Goal: Task Accomplishment & Management: Manage account settings

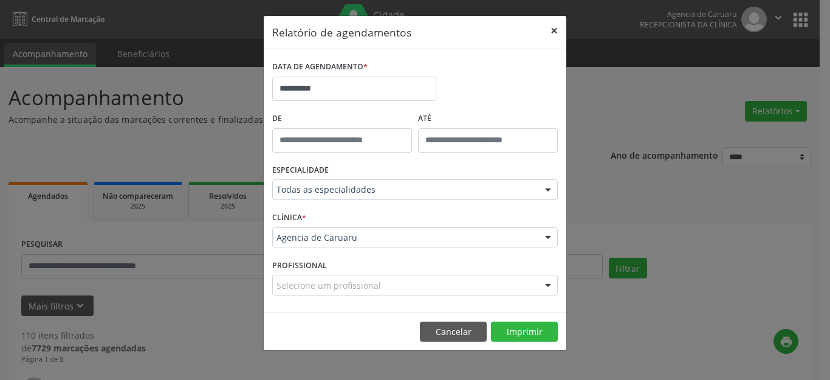
click at [555, 31] on button "×" at bounding box center [554, 31] width 24 height 30
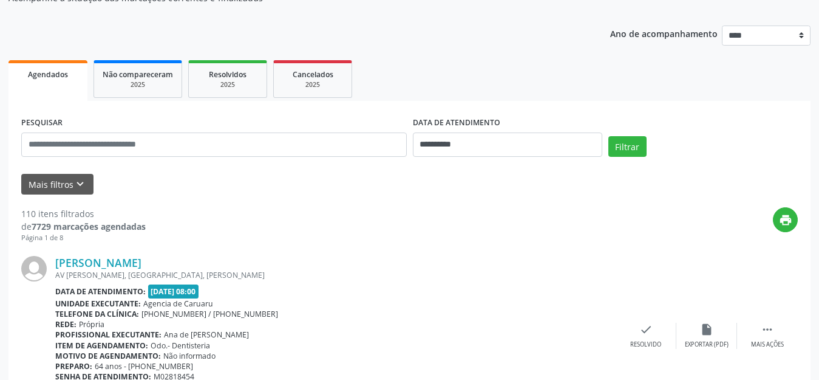
scroll to position [121, 0]
click at [81, 183] on icon "keyboard_arrow_down" at bounding box center [79, 183] width 13 height 13
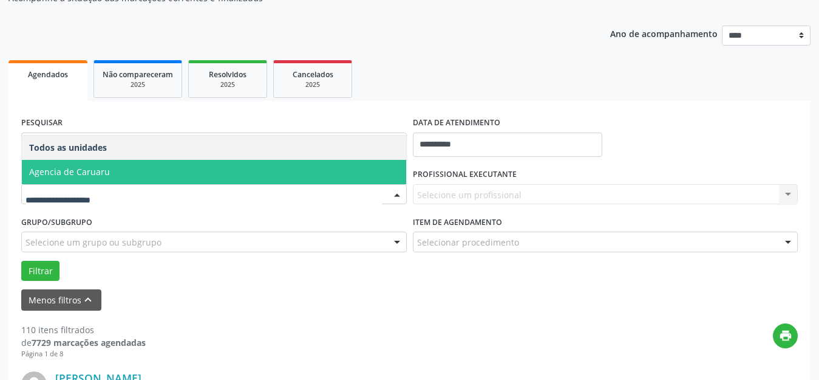
click at [103, 171] on span "Agencia de Caruaru" at bounding box center [69, 172] width 81 height 12
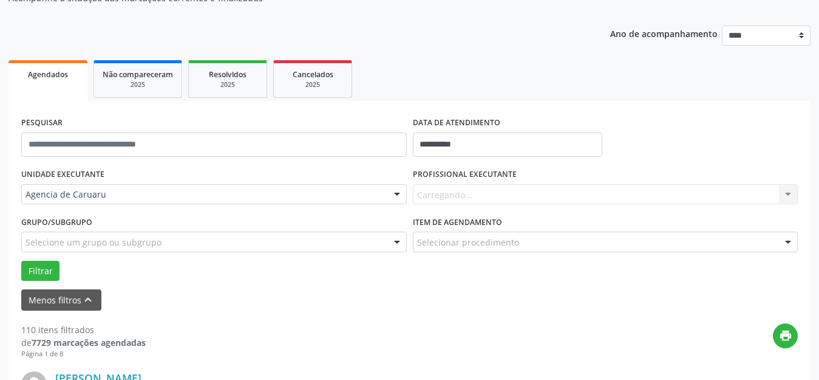
click at [439, 189] on div "Carregando... Nenhum resultado encontrado para: " " Não há nenhuma opção para s…" at bounding box center [606, 194] width 386 height 21
type input "***"
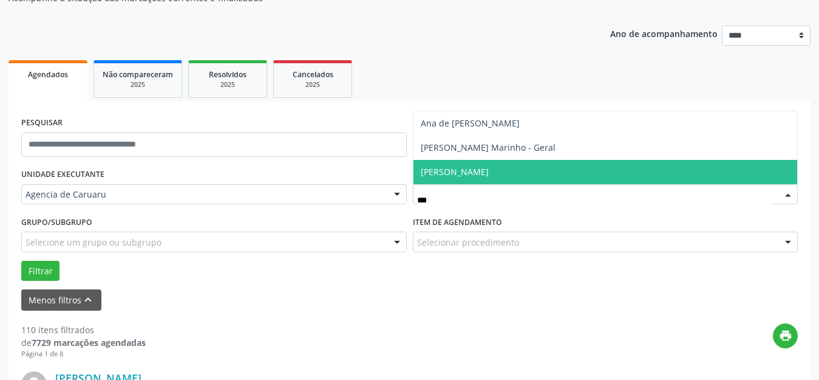
click at [463, 169] on span "[PERSON_NAME]" at bounding box center [455, 172] width 68 height 12
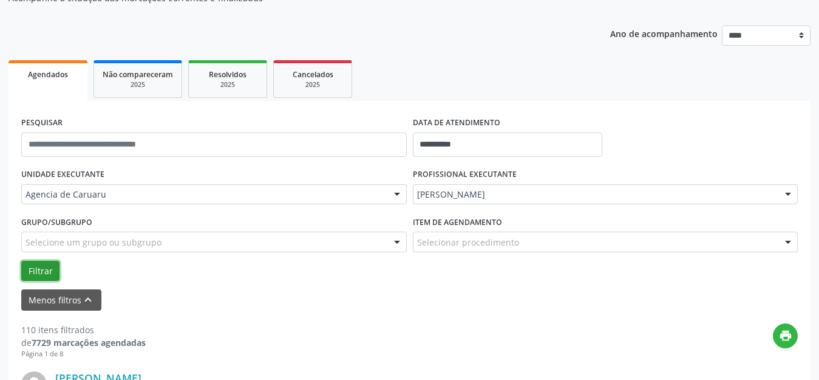
click at [36, 269] on button "Filtrar" at bounding box center [40, 271] width 38 height 21
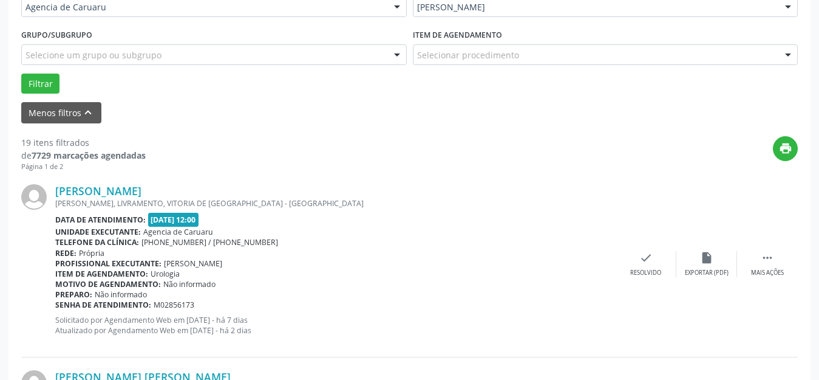
scroll to position [364, 0]
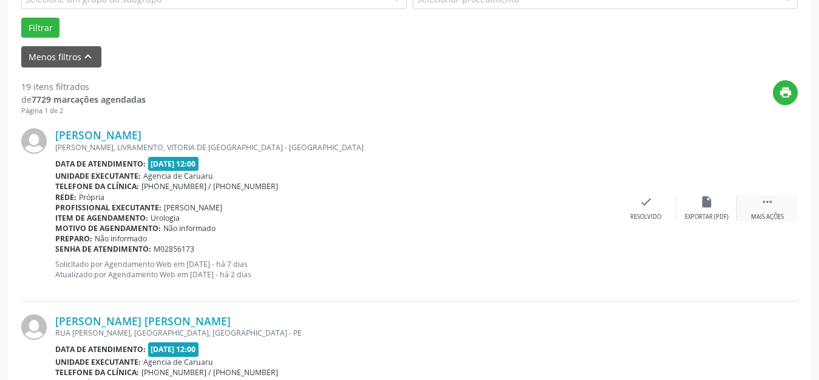
click at [774, 210] on div " Mais ações" at bounding box center [767, 208] width 61 height 26
click at [714, 208] on div "alarm_off Não compareceu" at bounding box center [707, 208] width 61 height 26
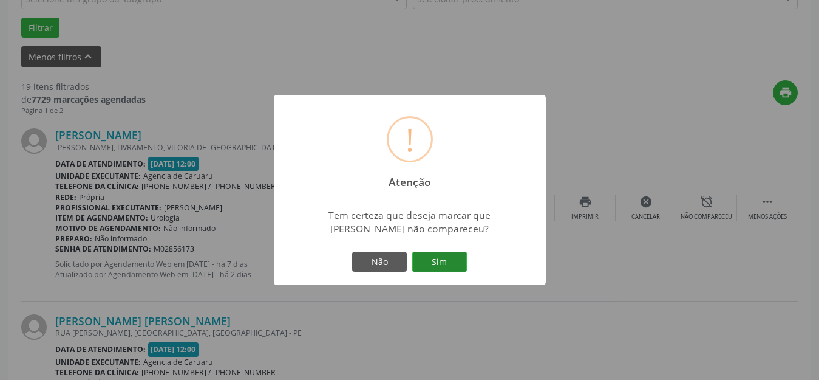
click at [433, 261] on button "Sim" at bounding box center [439, 261] width 55 height 21
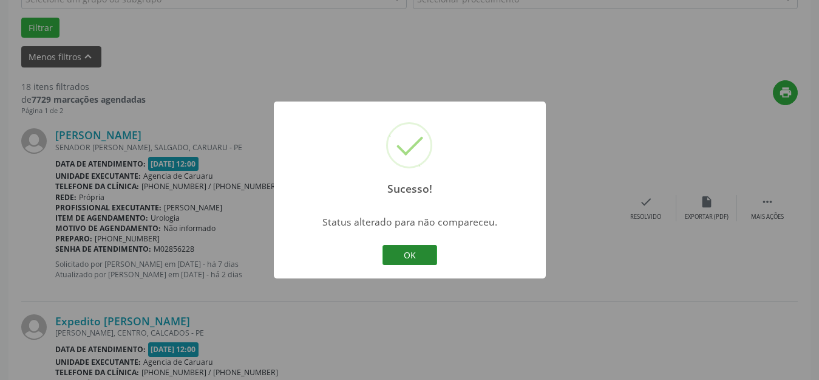
click at [415, 259] on button "OK" at bounding box center [410, 255] width 55 height 21
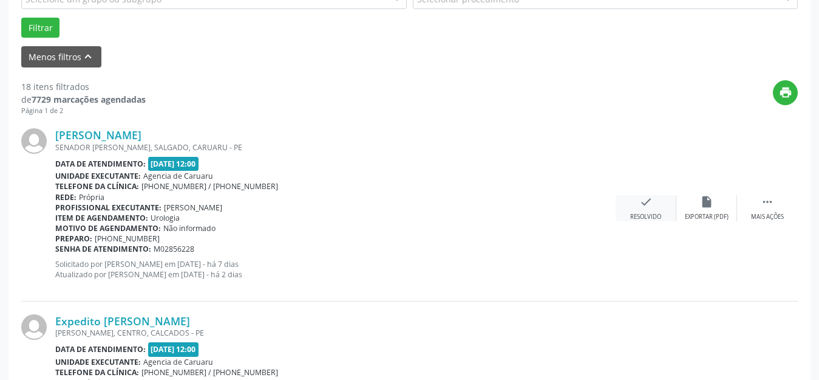
click at [650, 200] on icon "check" at bounding box center [645, 201] width 13 height 13
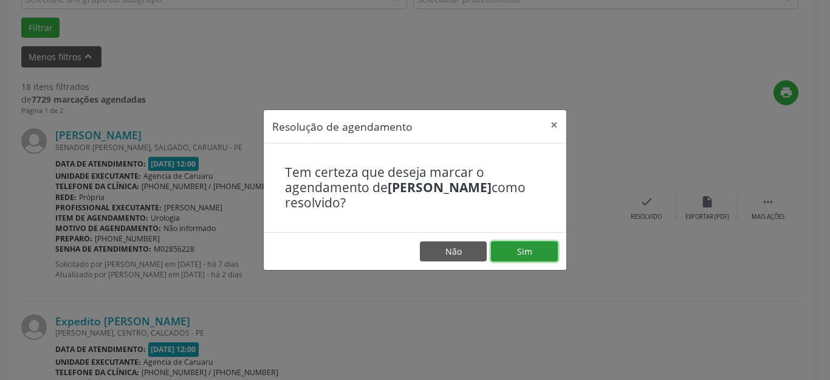
click at [537, 250] on button "Sim" at bounding box center [524, 251] width 67 height 21
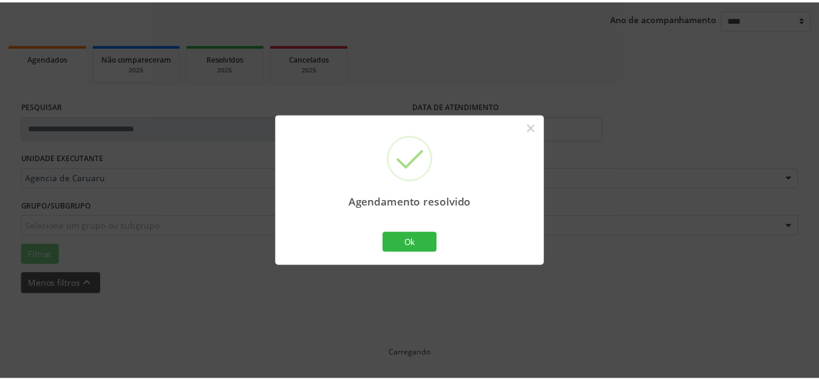
scroll to position [138, 0]
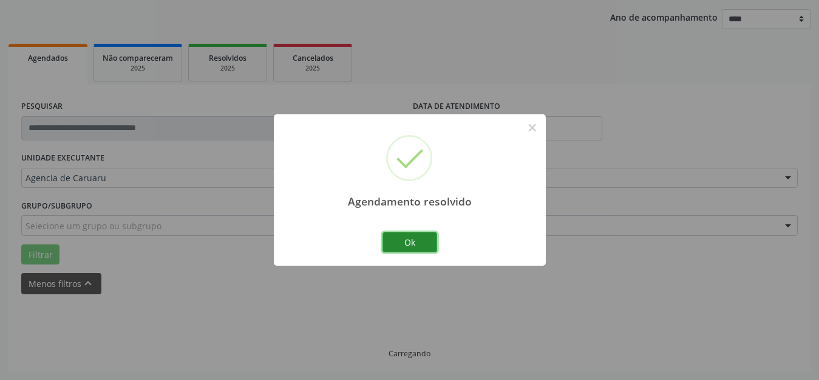
click at [419, 242] on button "Ok" at bounding box center [410, 242] width 55 height 21
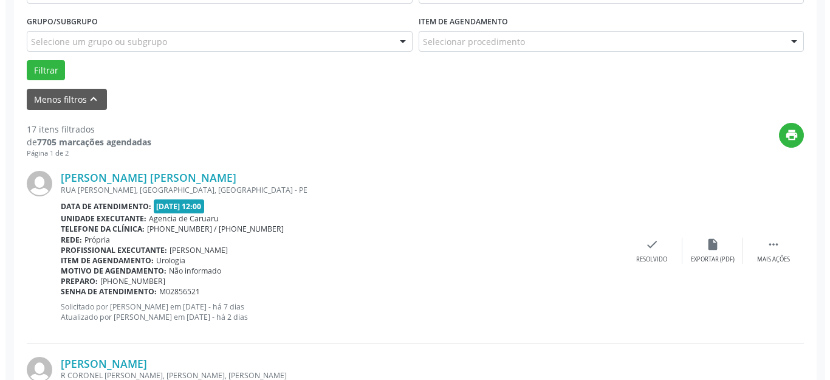
scroll to position [320, 0]
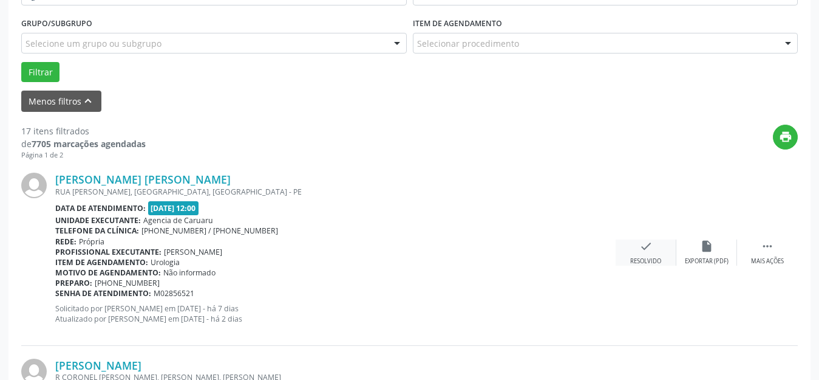
click at [641, 250] on icon "check" at bounding box center [645, 245] width 13 height 13
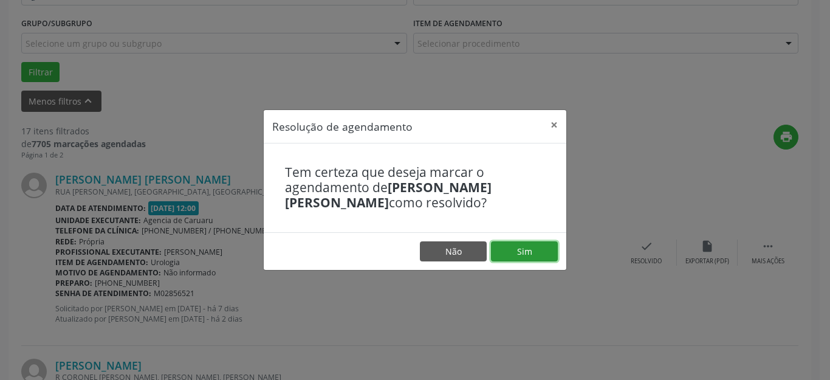
click at [542, 248] on button "Sim" at bounding box center [524, 251] width 67 height 21
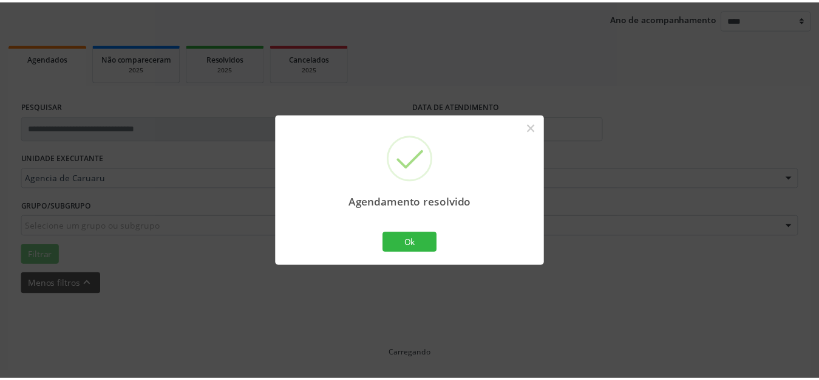
scroll to position [138, 0]
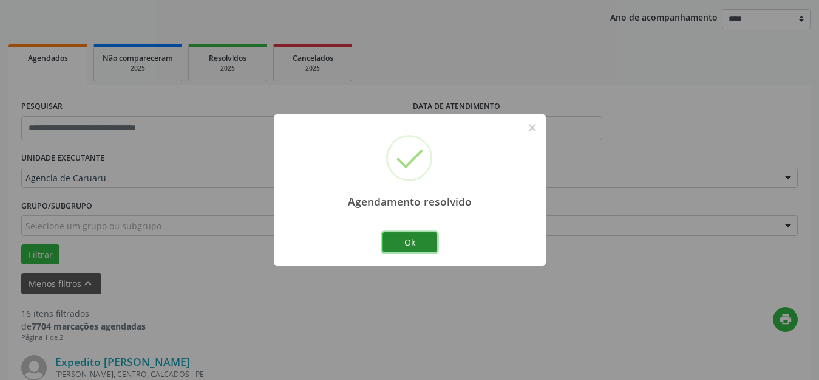
click at [415, 242] on button "Ok" at bounding box center [410, 242] width 55 height 21
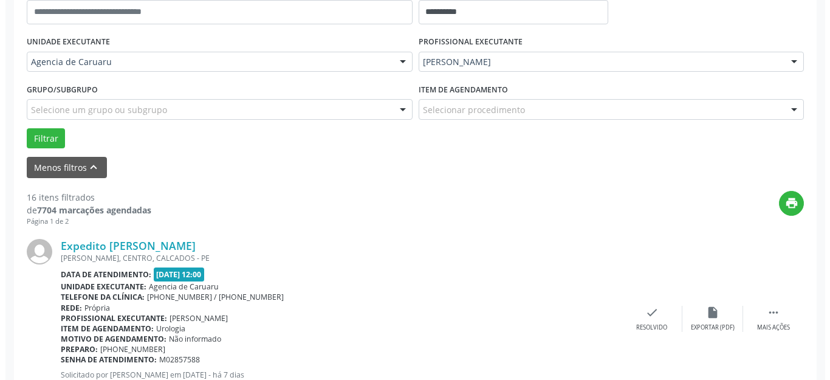
scroll to position [259, 0]
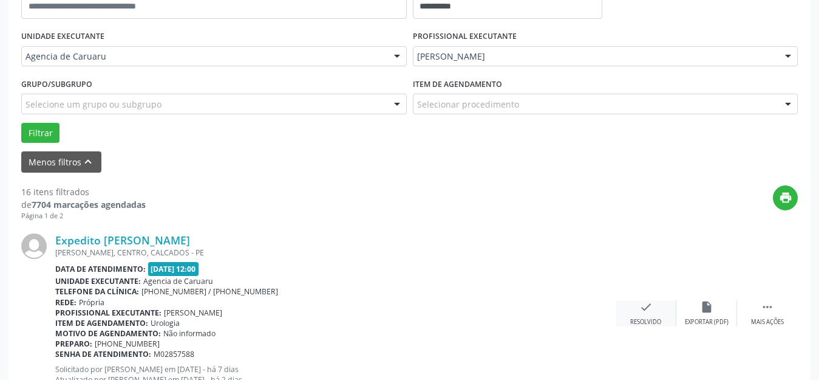
click at [647, 315] on div "check Resolvido" at bounding box center [646, 313] width 61 height 26
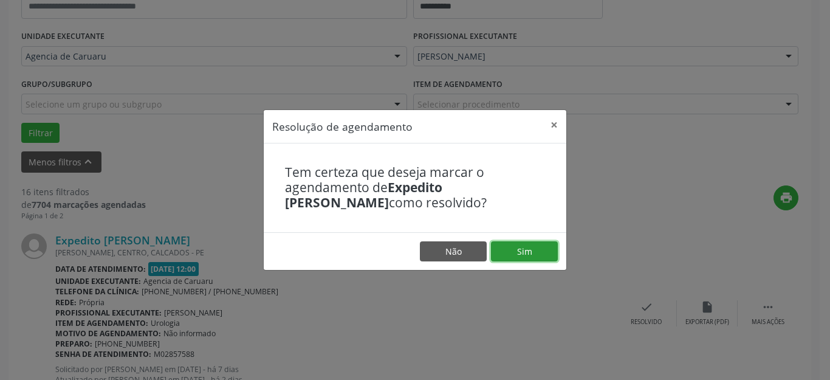
click at [545, 252] on button "Sim" at bounding box center [524, 251] width 67 height 21
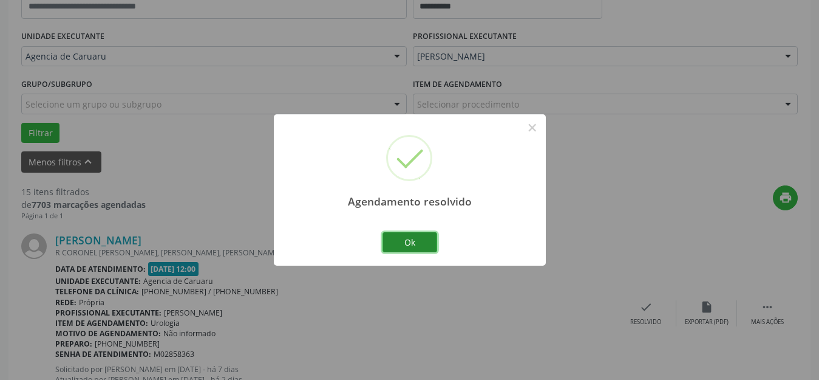
click at [418, 234] on button "Ok" at bounding box center [410, 242] width 55 height 21
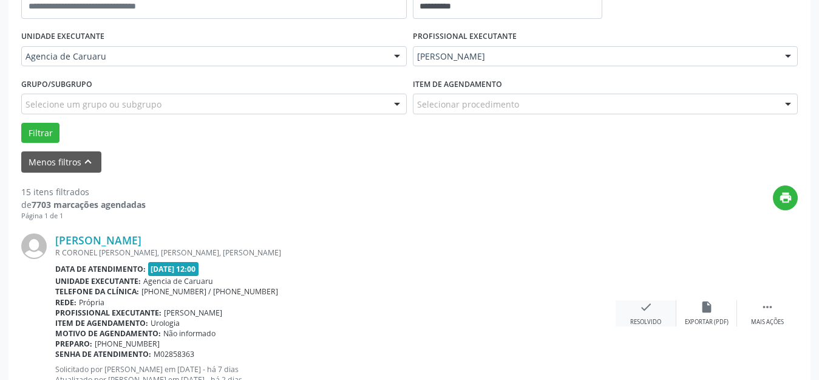
click at [648, 310] on icon "check" at bounding box center [645, 306] width 13 height 13
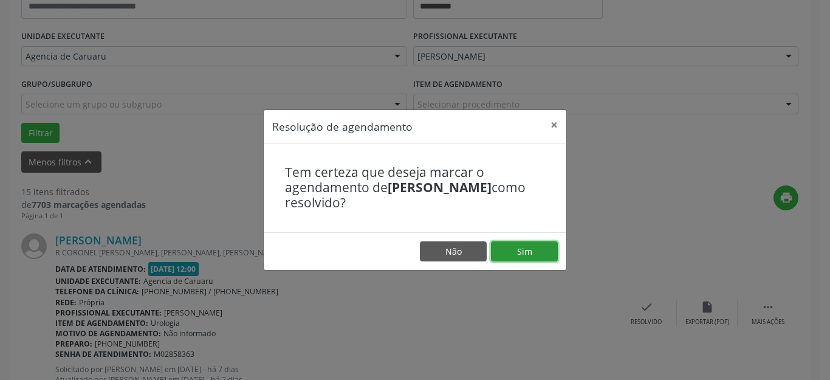
click at [530, 245] on button "Sim" at bounding box center [524, 251] width 67 height 21
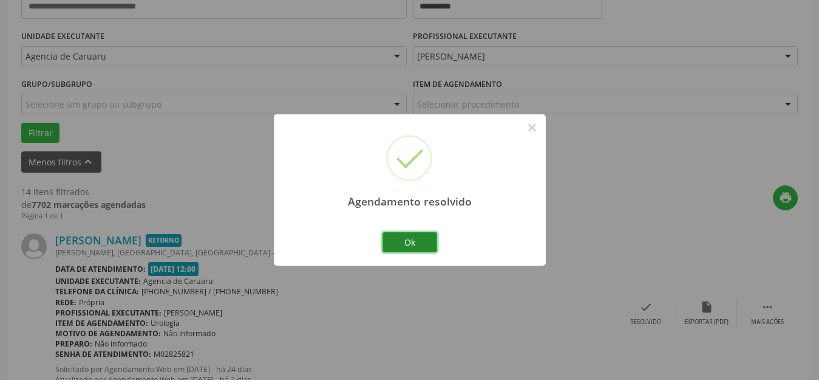
click at [395, 238] on button "Ok" at bounding box center [410, 242] width 55 height 21
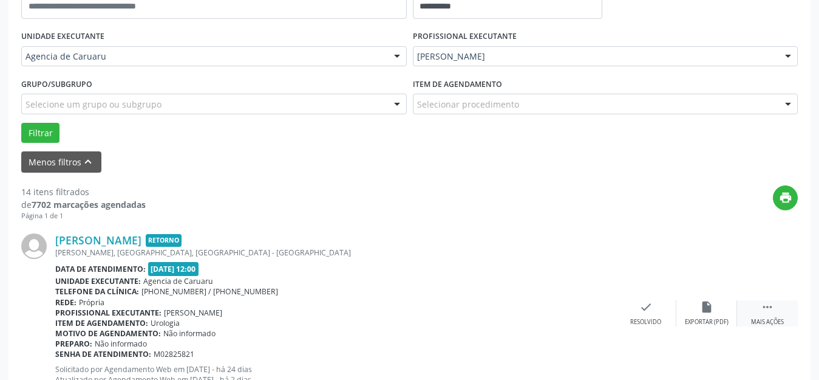
click at [762, 312] on icon "" at bounding box center [767, 306] width 13 height 13
click at [710, 310] on icon "alarm_off" at bounding box center [706, 306] width 13 height 13
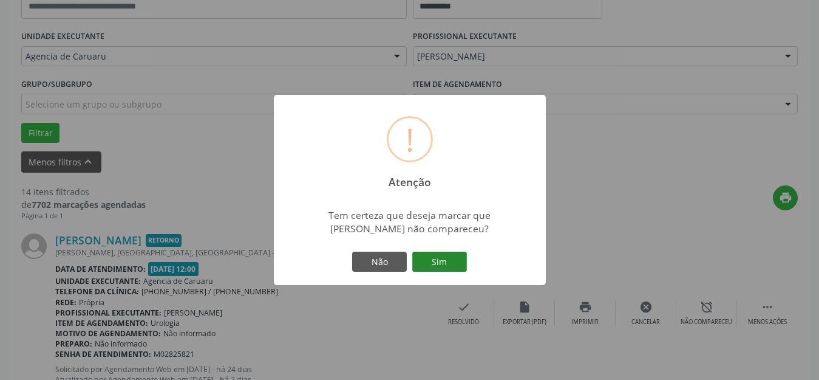
click at [443, 268] on button "Sim" at bounding box center [439, 261] width 55 height 21
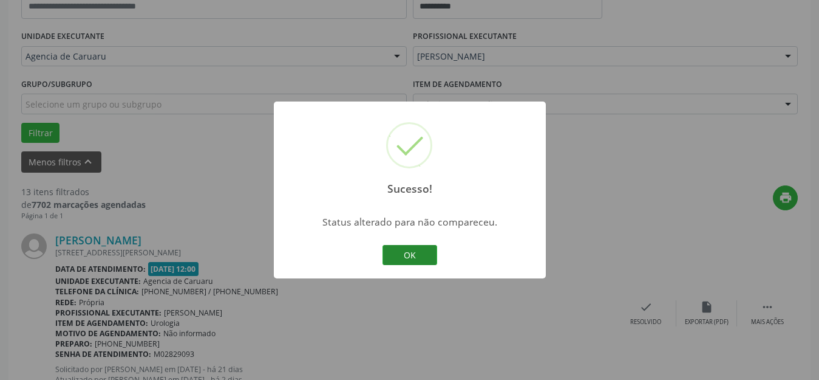
click at [417, 252] on button "OK" at bounding box center [410, 255] width 55 height 21
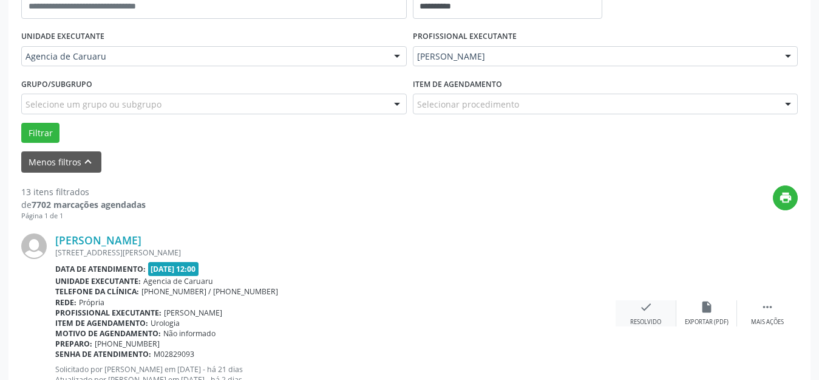
click at [663, 313] on div "check Resolvido" at bounding box center [646, 313] width 61 height 26
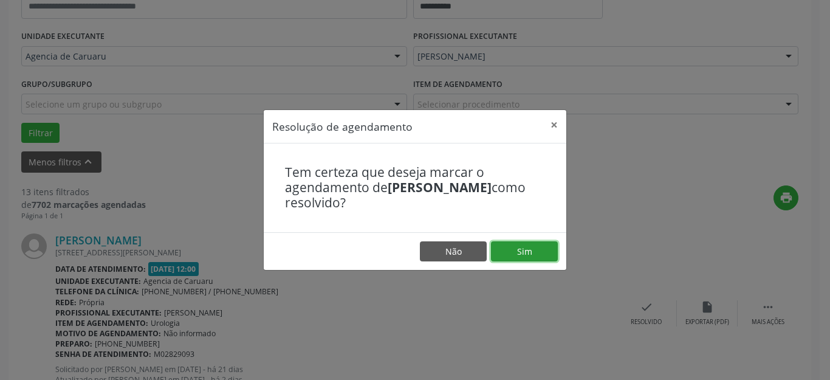
click at [536, 255] on button "Sim" at bounding box center [524, 251] width 67 height 21
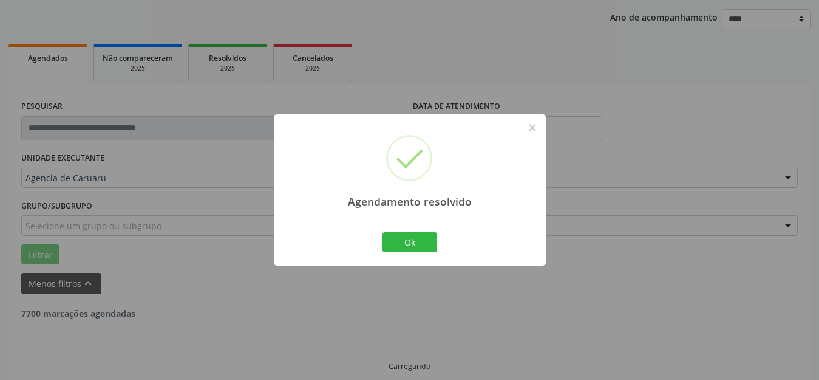
scroll to position [151, 0]
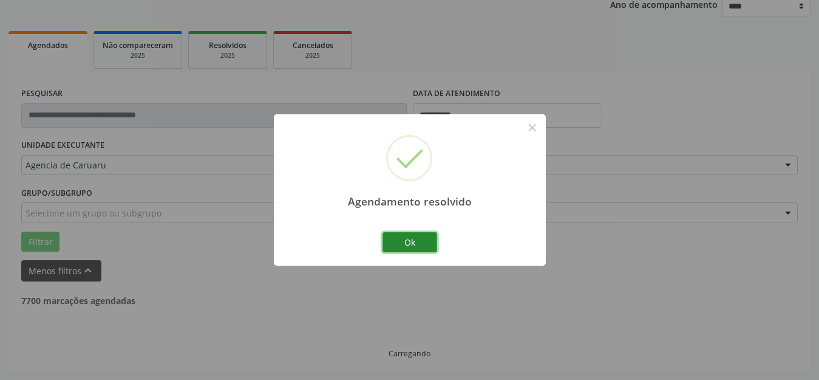
click at [398, 240] on button "Ok" at bounding box center [410, 242] width 55 height 21
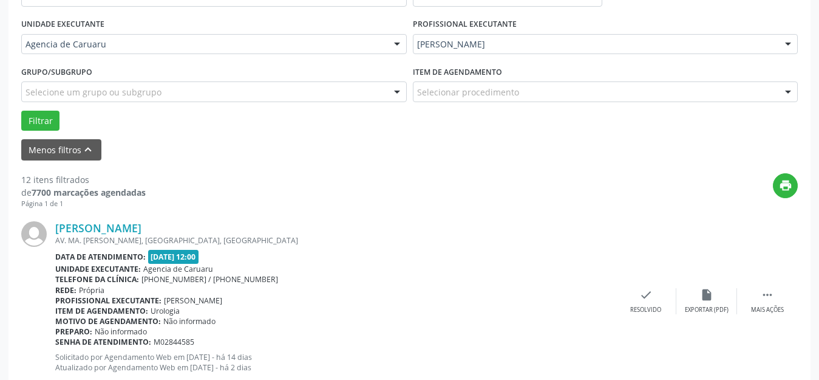
scroll to position [272, 0]
click at [766, 303] on div " Mais ações" at bounding box center [767, 300] width 61 height 26
click at [690, 302] on div "alarm_off Não compareceu" at bounding box center [707, 300] width 61 height 26
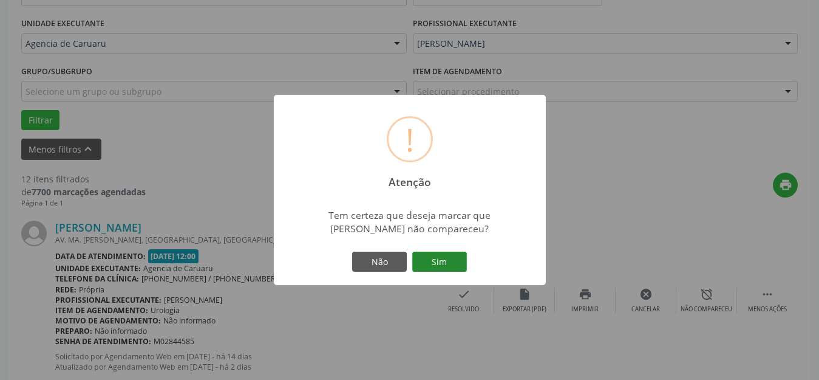
click at [452, 261] on button "Sim" at bounding box center [439, 261] width 55 height 21
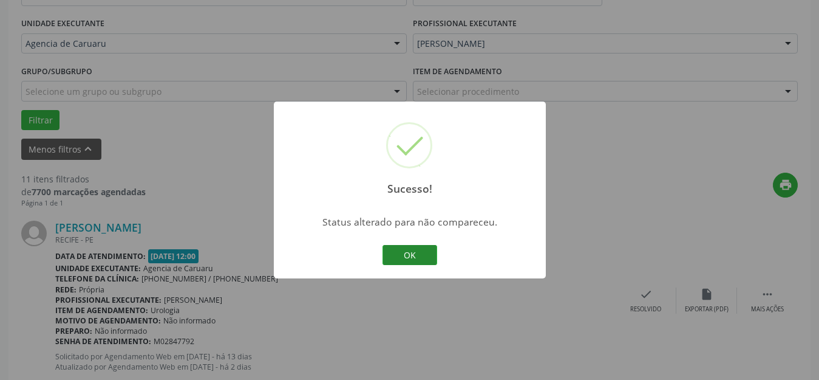
click at [426, 254] on button "OK" at bounding box center [410, 255] width 55 height 21
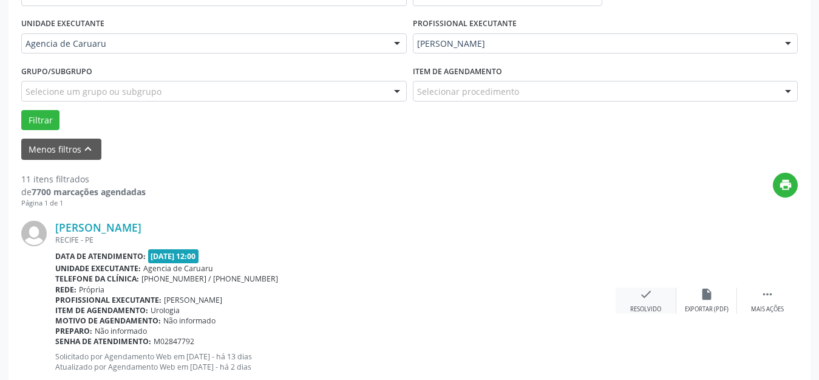
click at [650, 303] on div "check Resolvido" at bounding box center [646, 300] width 61 height 26
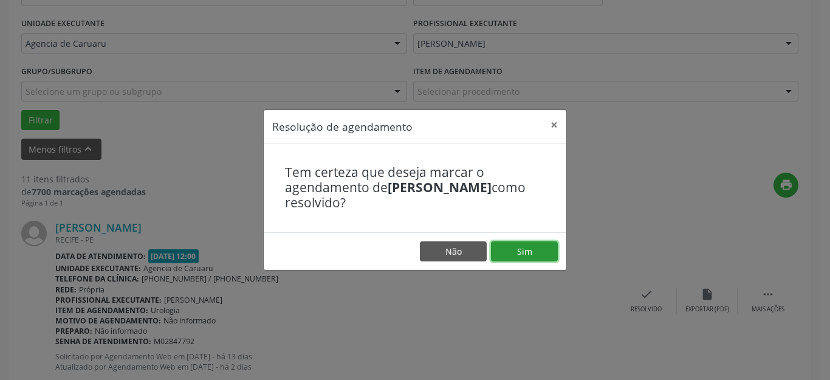
click at [544, 250] on button "Sim" at bounding box center [524, 251] width 67 height 21
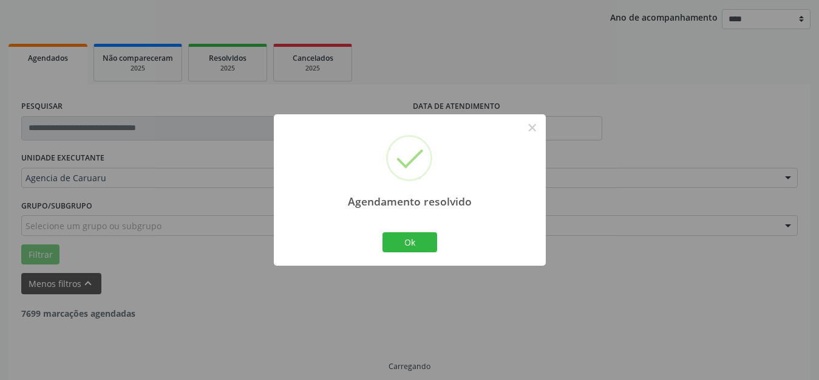
scroll to position [151, 0]
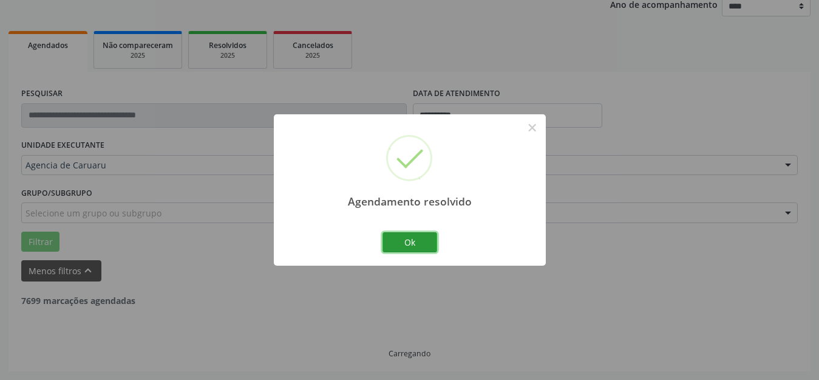
click at [415, 234] on button "Ok" at bounding box center [410, 242] width 55 height 21
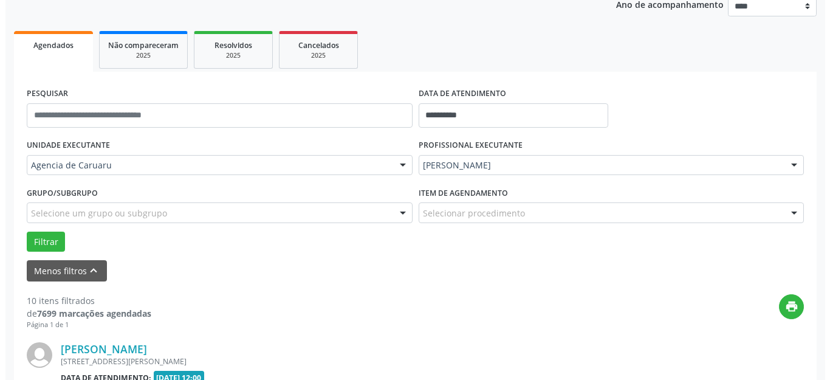
scroll to position [272, 0]
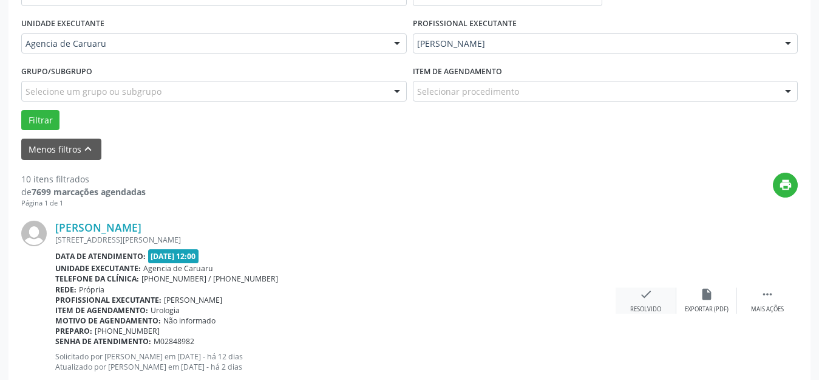
click at [649, 302] on div "check Resolvido" at bounding box center [646, 300] width 61 height 26
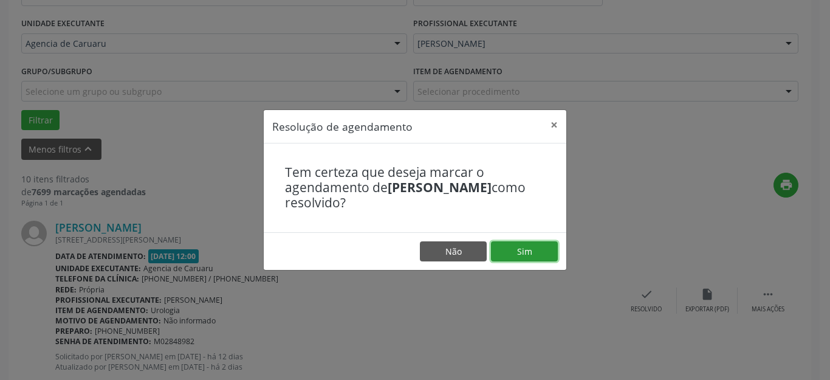
click at [521, 253] on button "Sim" at bounding box center [524, 251] width 67 height 21
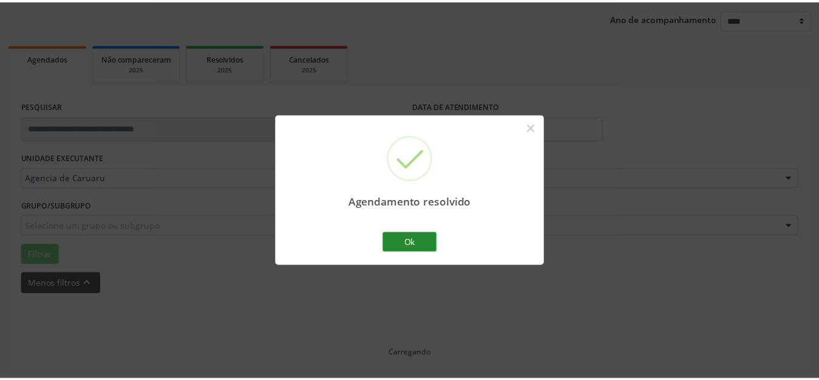
scroll to position [138, 0]
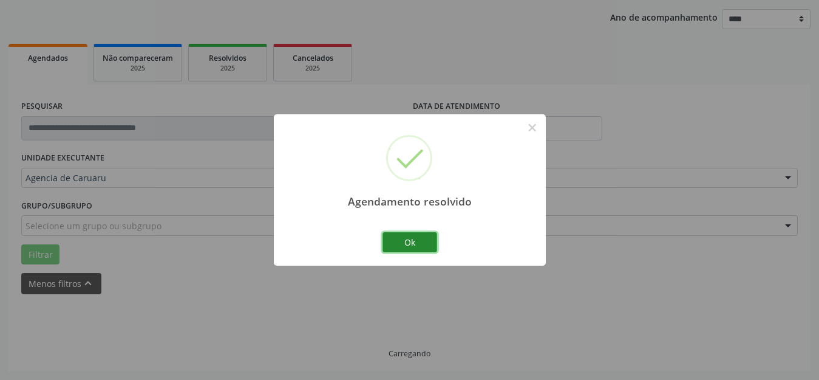
click at [418, 239] on button "Ok" at bounding box center [410, 242] width 55 height 21
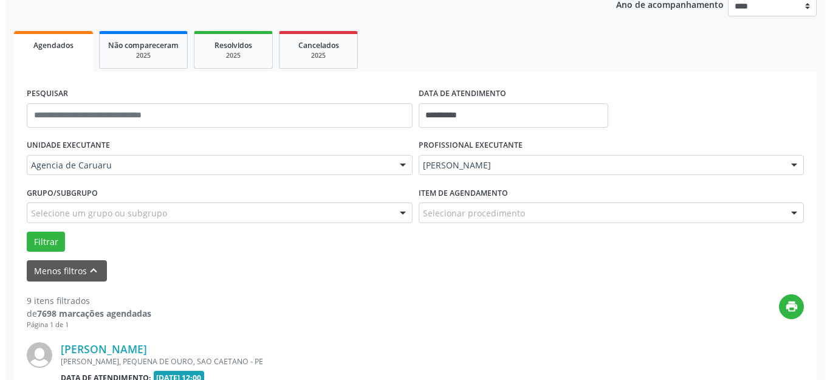
scroll to position [272, 0]
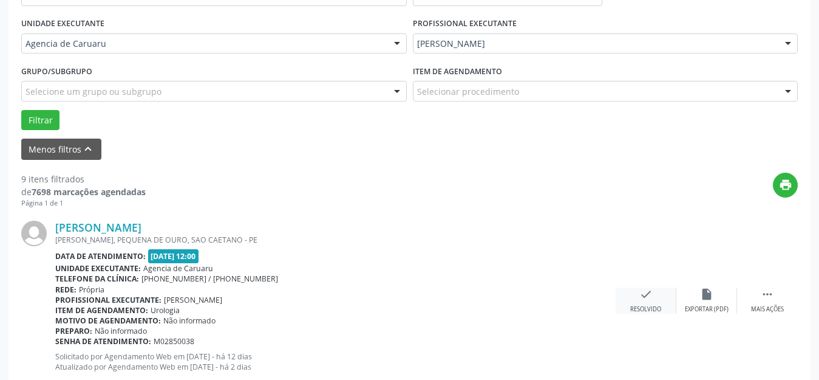
click at [650, 297] on icon "check" at bounding box center [645, 293] width 13 height 13
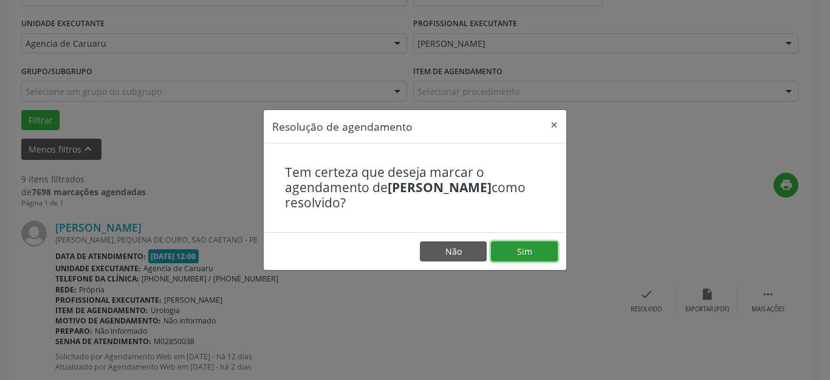
click at [549, 254] on button "Sim" at bounding box center [524, 251] width 67 height 21
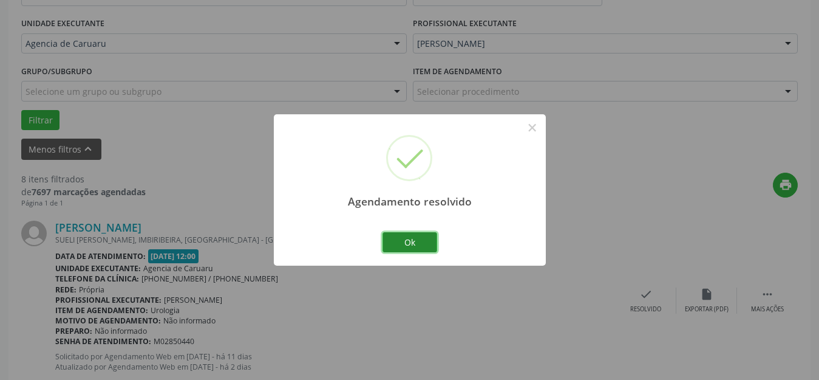
click at [404, 237] on button "Ok" at bounding box center [410, 242] width 55 height 21
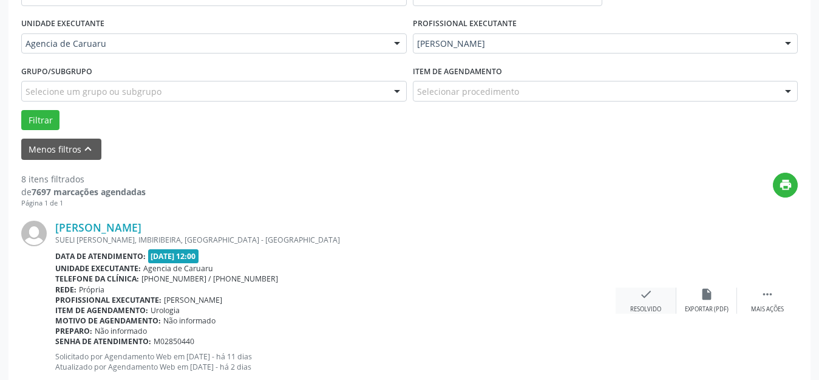
click at [643, 301] on div "check Resolvido" at bounding box center [646, 300] width 61 height 26
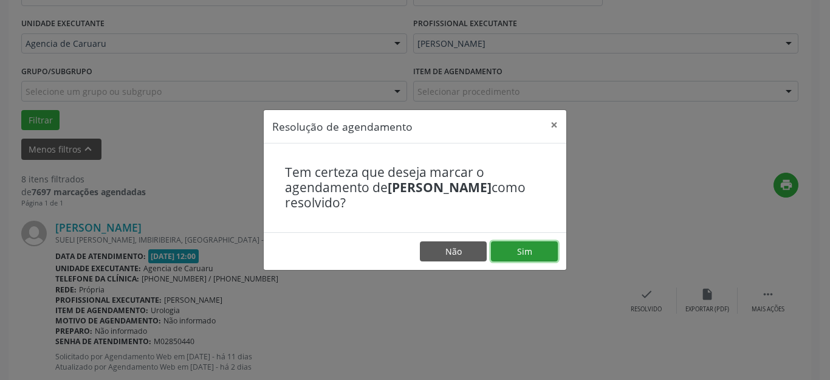
click at [527, 249] on button "Sim" at bounding box center [524, 251] width 67 height 21
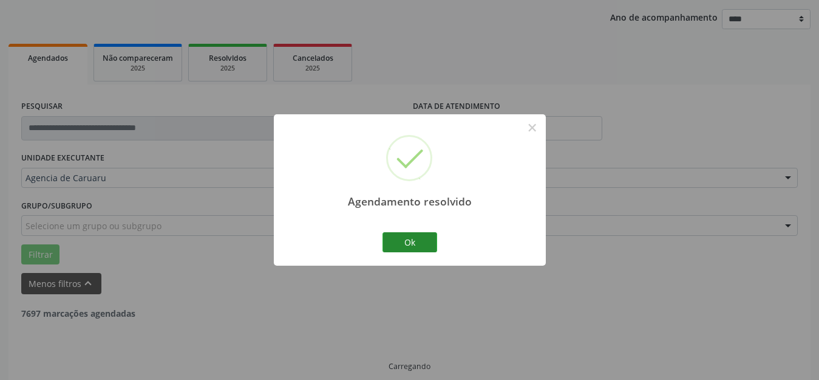
scroll to position [151, 0]
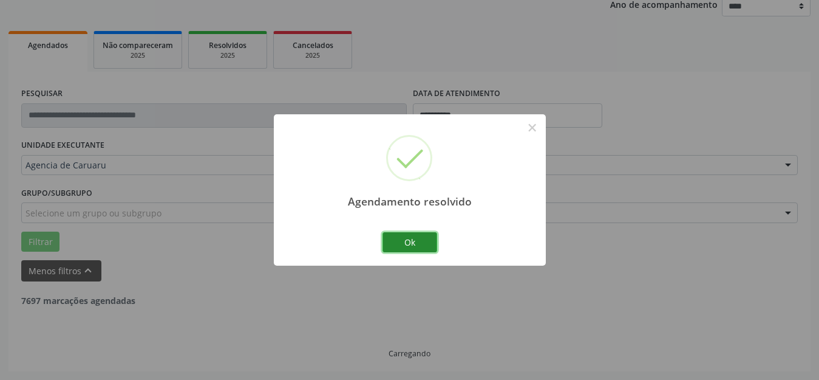
click at [414, 241] on button "Ok" at bounding box center [410, 242] width 55 height 21
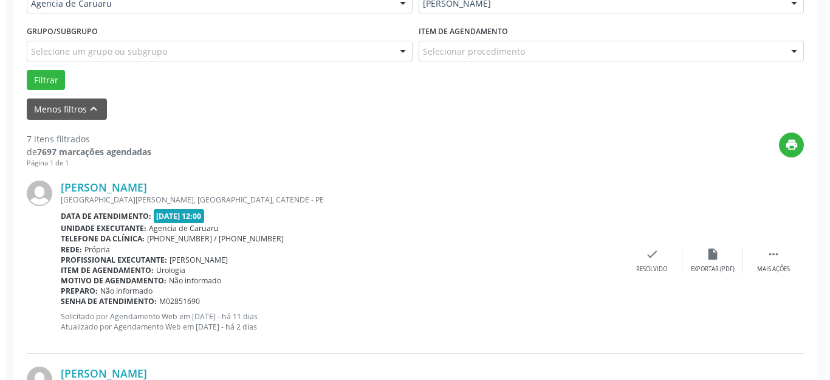
scroll to position [333, 0]
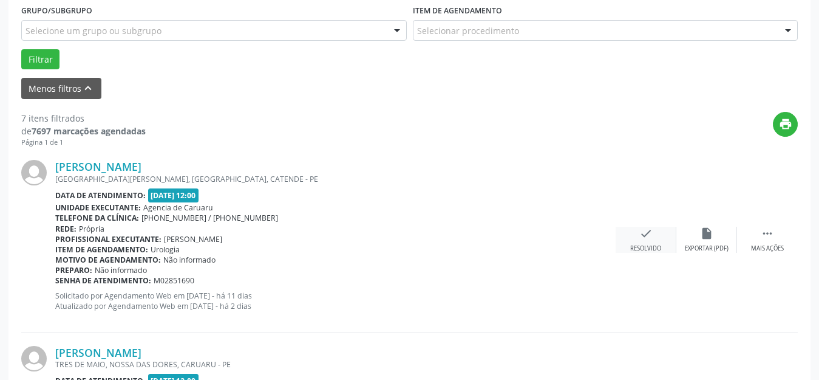
click at [636, 231] on div "check Resolvido" at bounding box center [646, 240] width 61 height 26
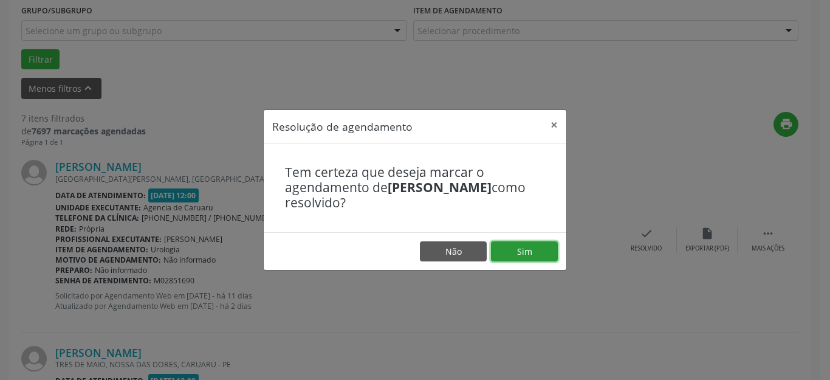
click at [525, 254] on button "Sim" at bounding box center [524, 251] width 67 height 21
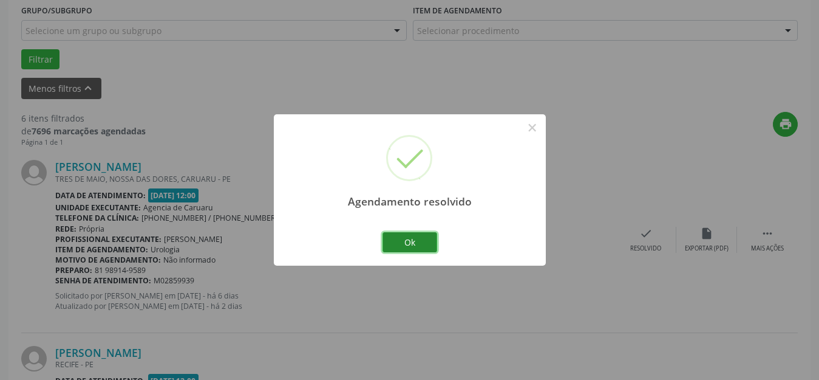
click at [424, 243] on button "Ok" at bounding box center [410, 242] width 55 height 21
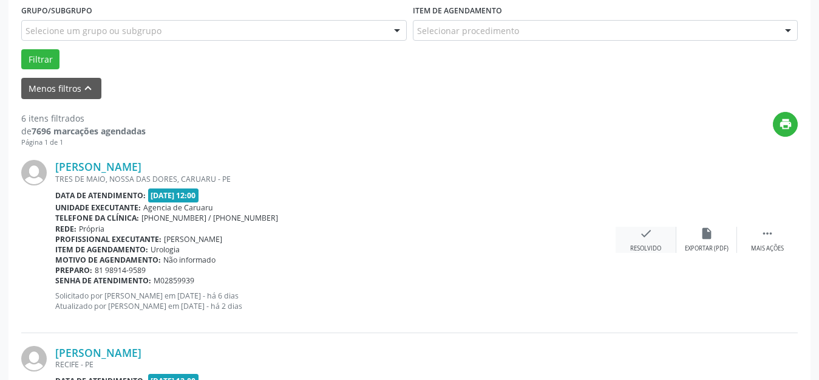
click at [634, 241] on div "check Resolvido" at bounding box center [646, 240] width 61 height 26
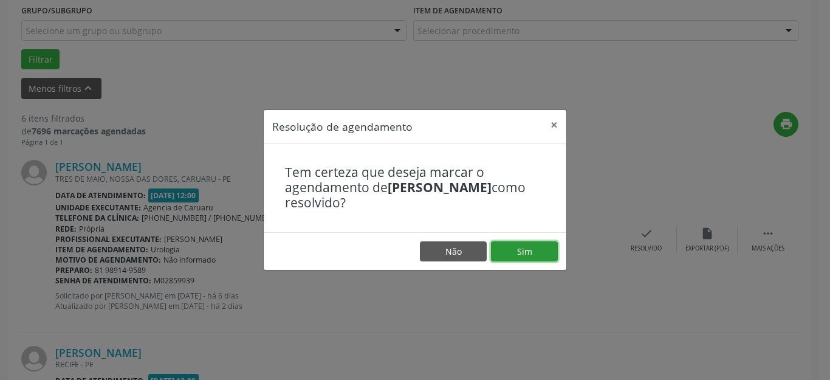
click at [530, 247] on button "Sim" at bounding box center [524, 251] width 67 height 21
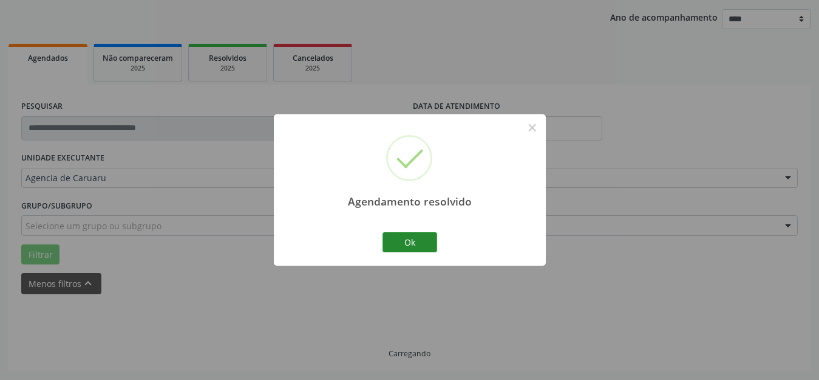
scroll to position [151, 0]
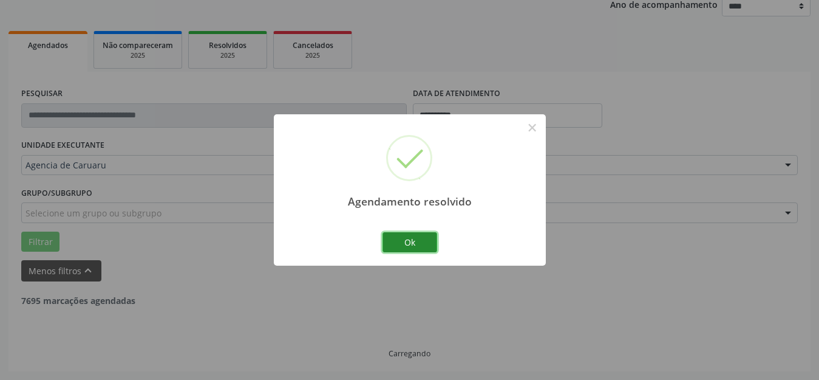
click at [416, 247] on button "Ok" at bounding box center [410, 242] width 55 height 21
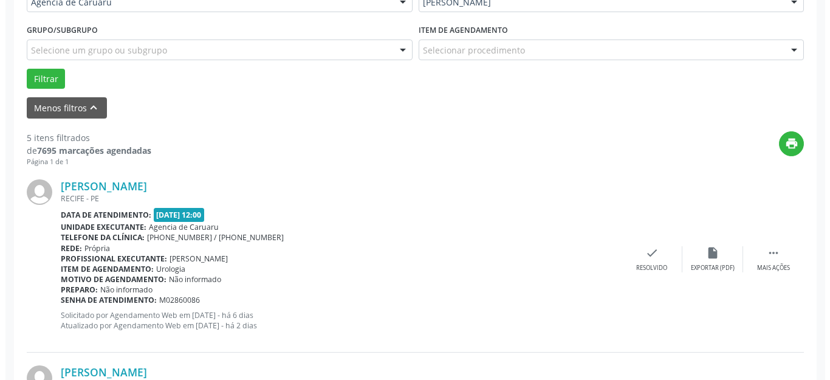
scroll to position [333, 0]
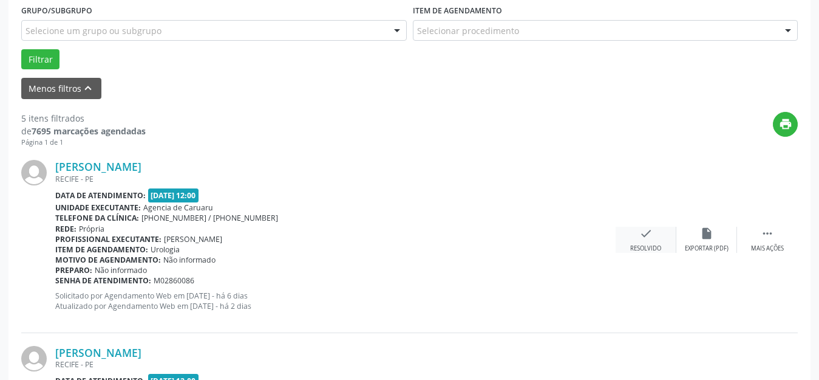
click at [646, 247] on div "Resolvido" at bounding box center [645, 248] width 31 height 9
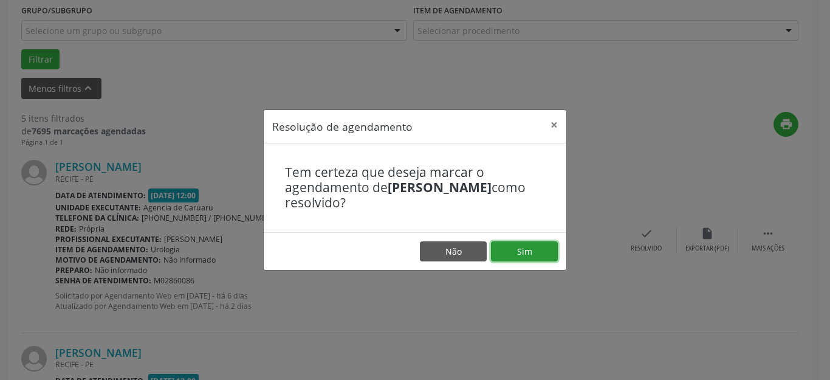
click at [524, 251] on button "Sim" at bounding box center [524, 251] width 67 height 21
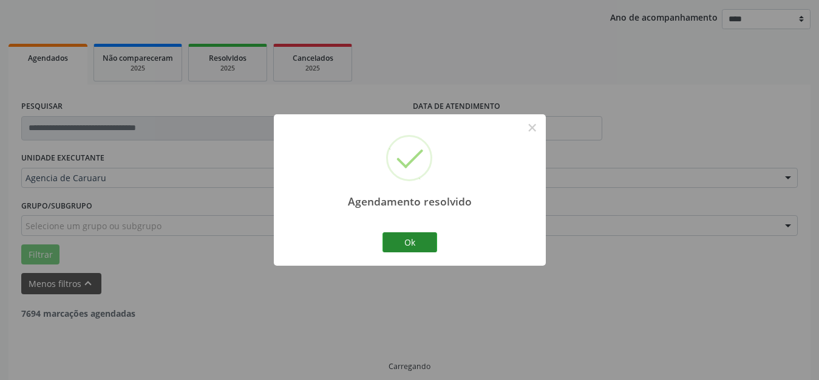
scroll to position [151, 0]
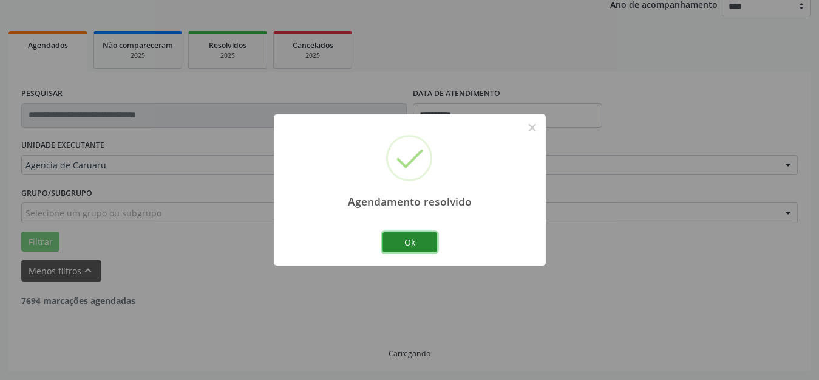
click at [421, 241] on button "Ok" at bounding box center [410, 242] width 55 height 21
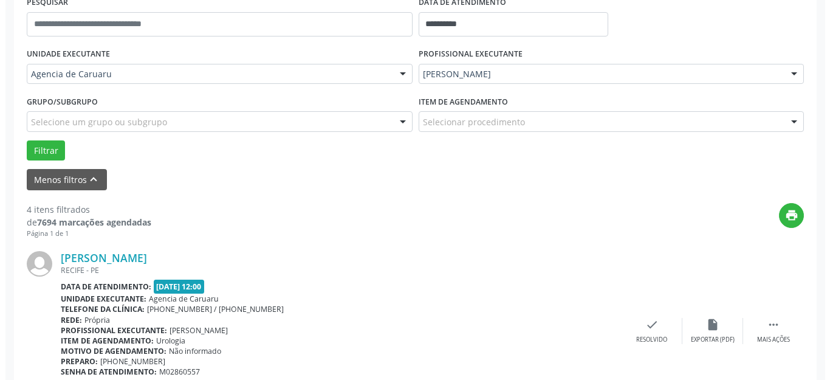
scroll to position [272, 0]
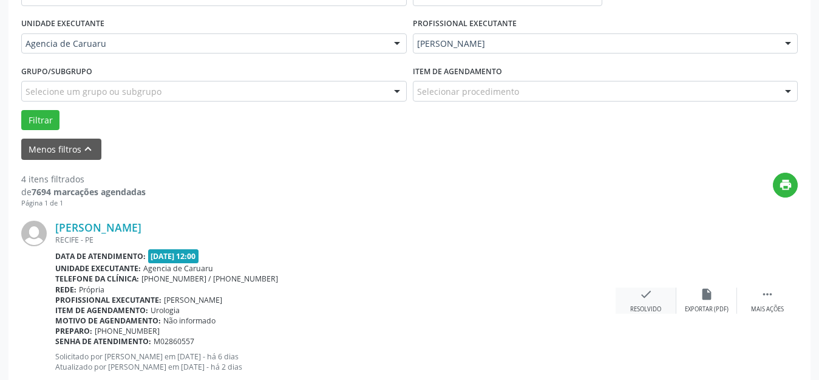
click at [641, 292] on icon "check" at bounding box center [645, 293] width 13 height 13
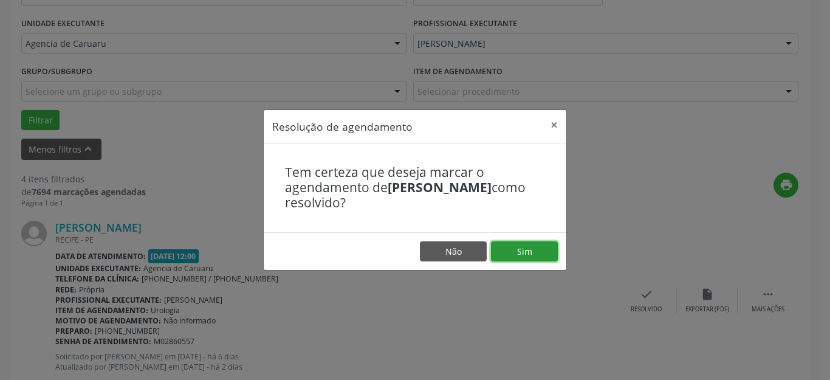
click at [514, 254] on button "Sim" at bounding box center [524, 251] width 67 height 21
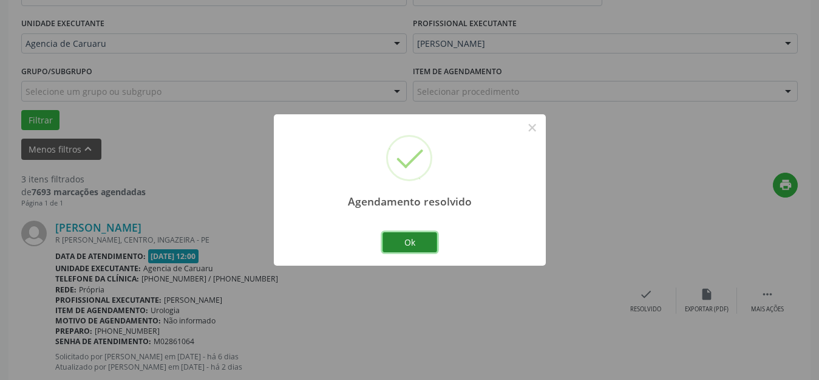
click at [425, 244] on button "Ok" at bounding box center [410, 242] width 55 height 21
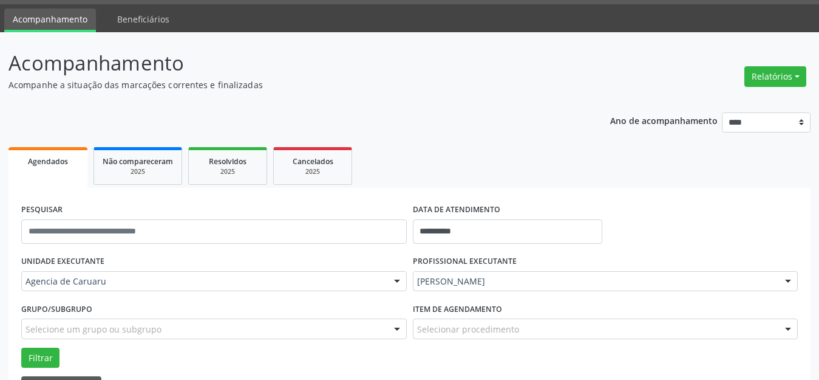
scroll to position [0, 0]
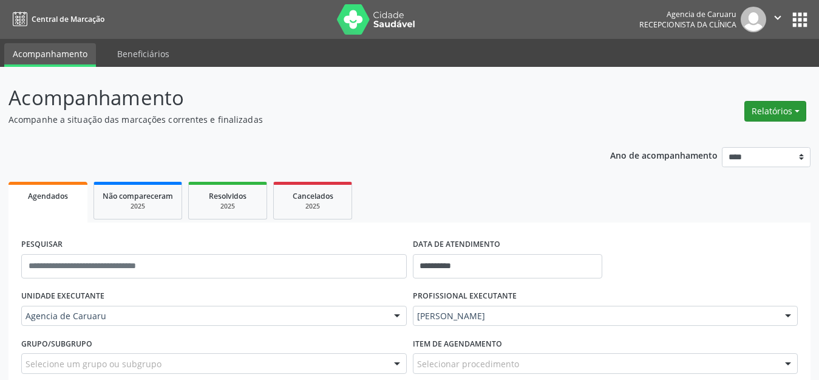
click at [758, 112] on button "Relatórios" at bounding box center [776, 111] width 62 height 21
click at [703, 136] on link "Agendamentos" at bounding box center [742, 137] width 131 height 17
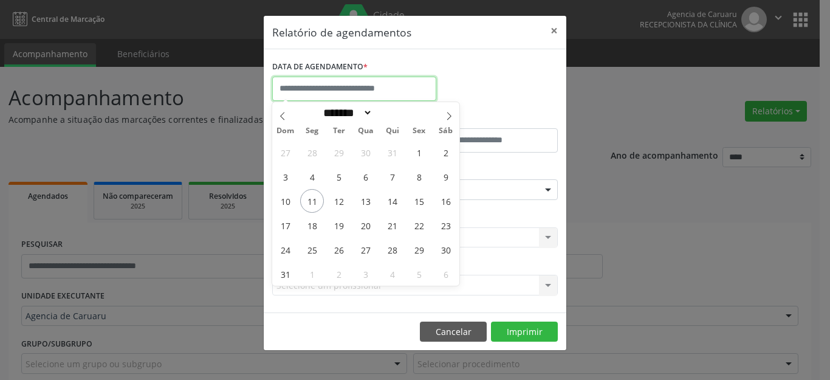
click at [299, 84] on input "text" at bounding box center [354, 89] width 164 height 24
click at [313, 205] on span "11" at bounding box center [312, 201] width 24 height 24
type input "**********"
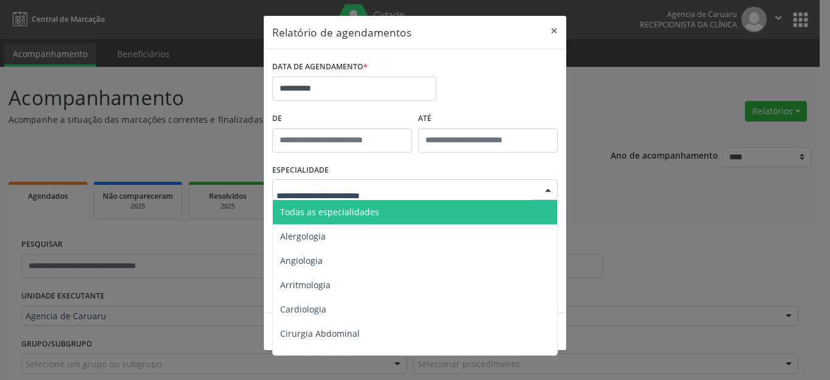
click at [336, 212] on span "Todas as especialidades" at bounding box center [329, 212] width 99 height 12
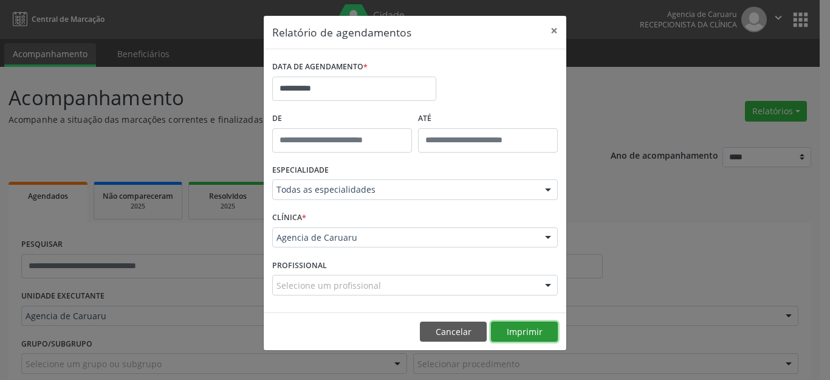
click at [522, 327] on button "Imprimir" at bounding box center [524, 331] width 67 height 21
click at [559, 26] on button "×" at bounding box center [554, 31] width 24 height 30
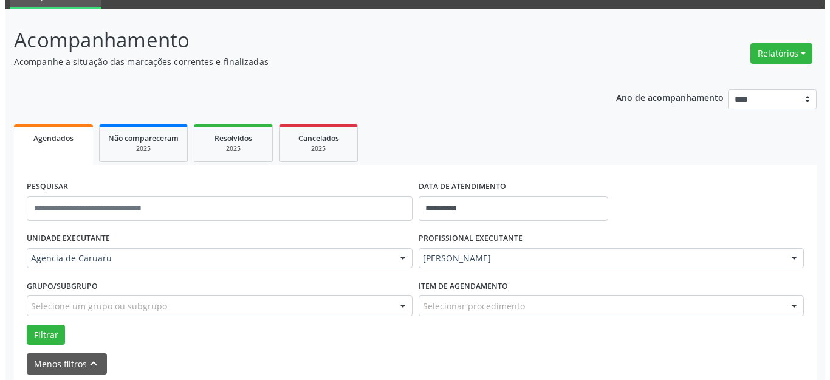
scroll to position [243, 0]
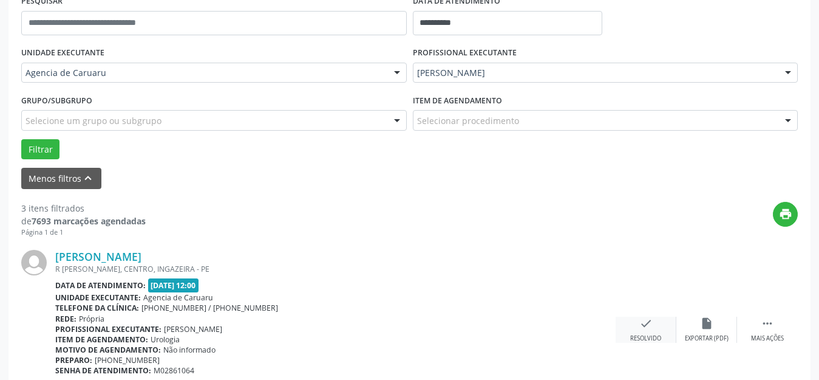
click at [636, 335] on div "Resolvido" at bounding box center [645, 338] width 31 height 9
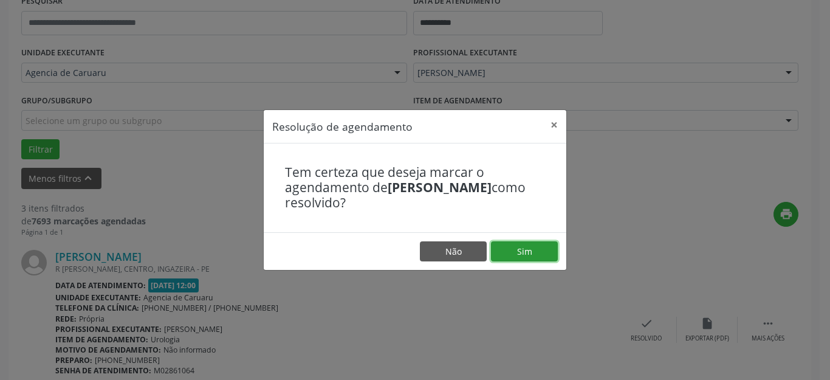
click at [525, 246] on button "Sim" at bounding box center [524, 251] width 67 height 21
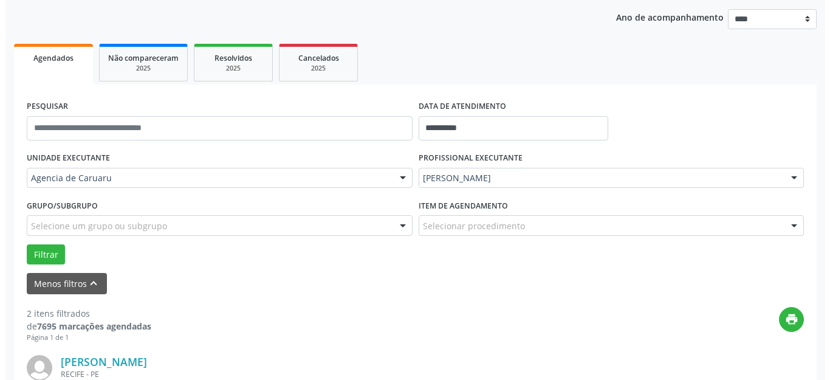
scroll to position [381, 0]
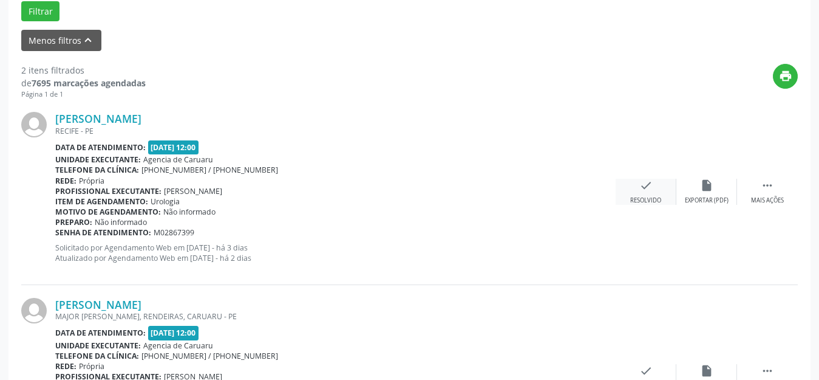
click at [647, 184] on icon "check" at bounding box center [645, 185] width 13 height 13
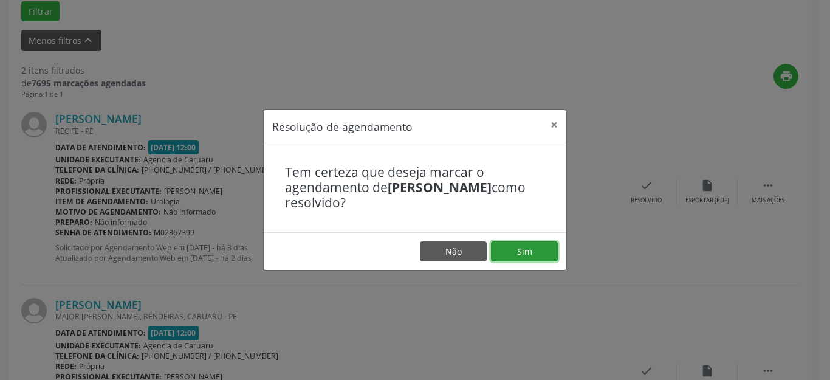
click at [517, 244] on button "Sim" at bounding box center [524, 251] width 67 height 21
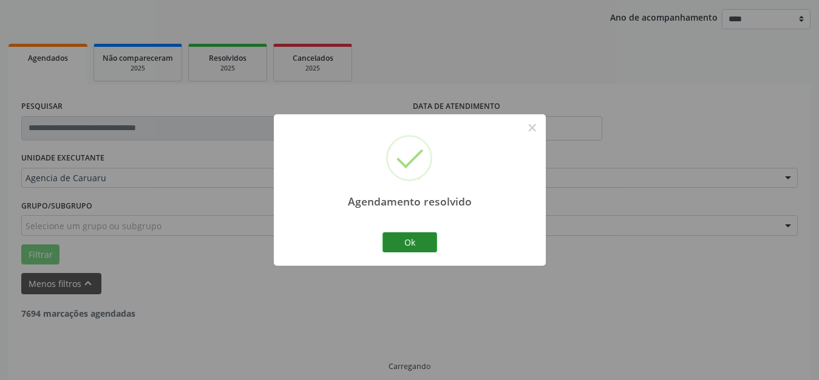
scroll to position [151, 0]
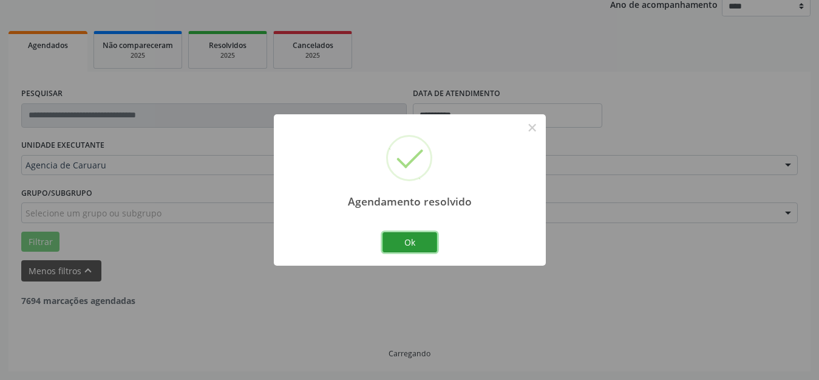
drag, startPoint x: 415, startPoint y: 240, endPoint x: 177, endPoint y: 310, distance: 248.8
click at [413, 240] on button "Ok" at bounding box center [410, 242] width 55 height 21
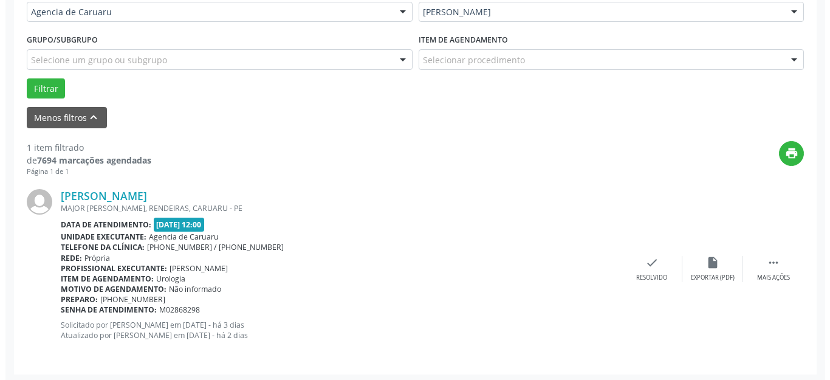
scroll to position [307, 0]
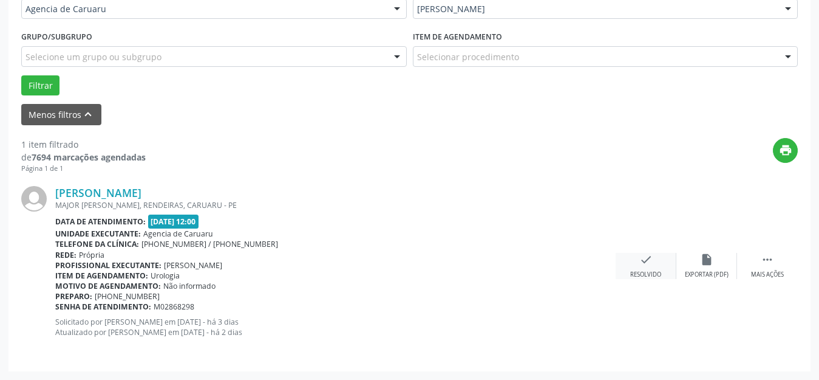
click at [638, 265] on div "check Resolvido" at bounding box center [646, 266] width 61 height 26
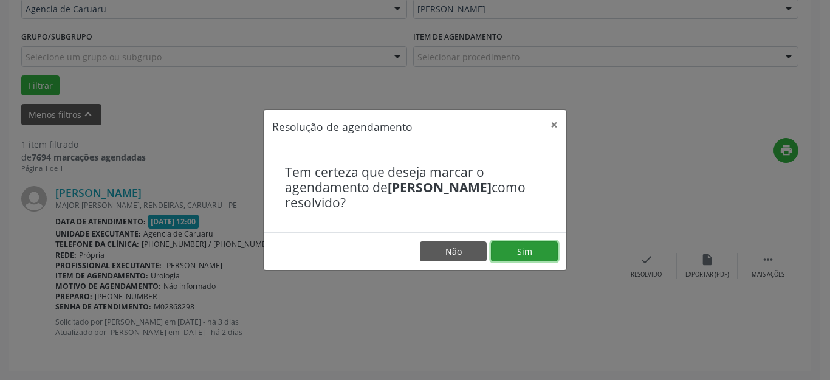
click at [525, 256] on button "Sim" at bounding box center [524, 251] width 67 height 21
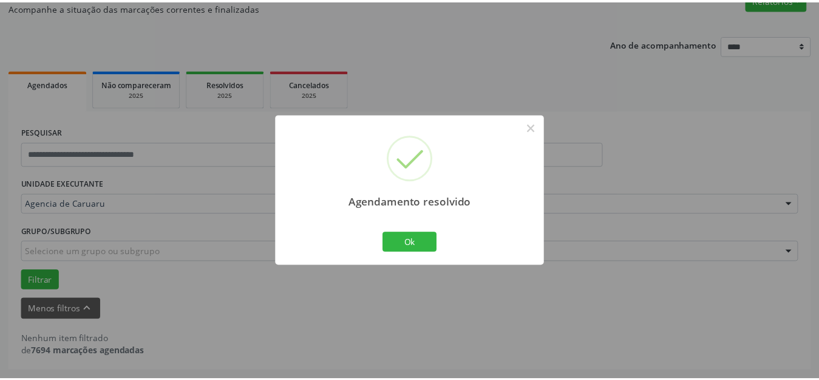
scroll to position [112, 0]
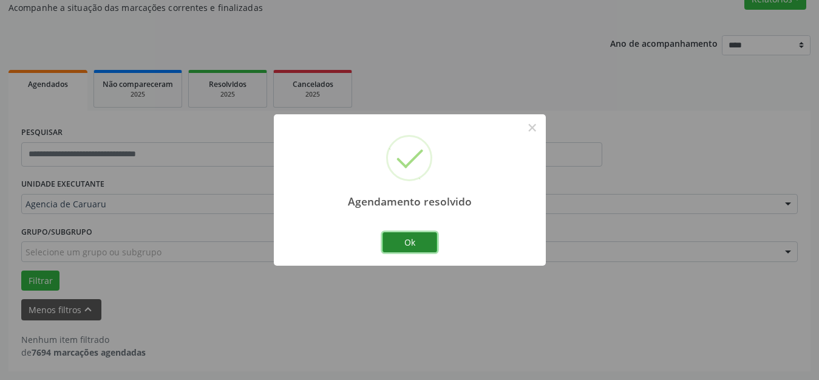
click at [401, 242] on button "Ok" at bounding box center [410, 242] width 55 height 21
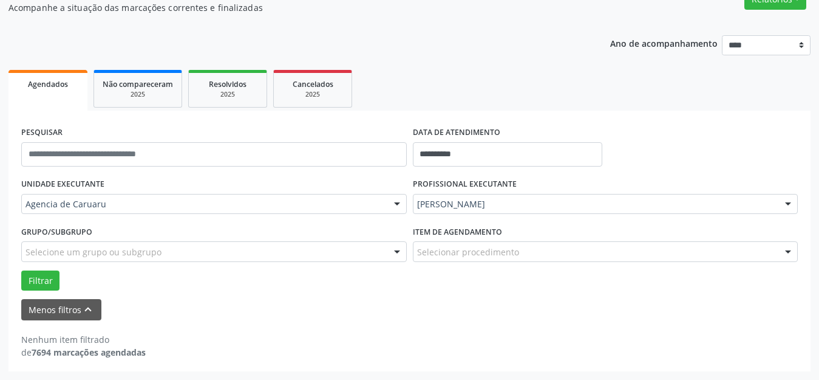
click at [456, 197] on div "[PERSON_NAME]" at bounding box center [606, 204] width 386 height 21
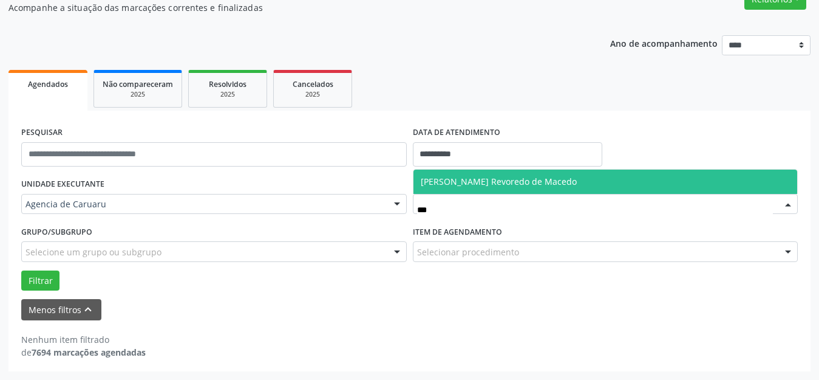
click at [475, 171] on span "[PERSON_NAME] Revoredo de Macedo" at bounding box center [606, 181] width 384 height 24
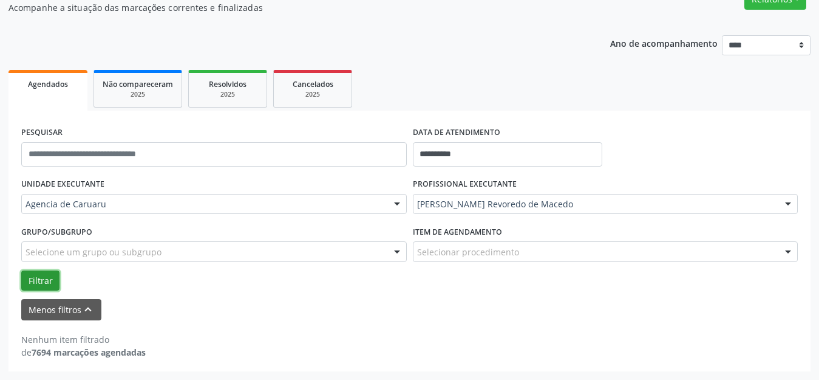
click at [44, 276] on button "Filtrar" at bounding box center [40, 280] width 38 height 21
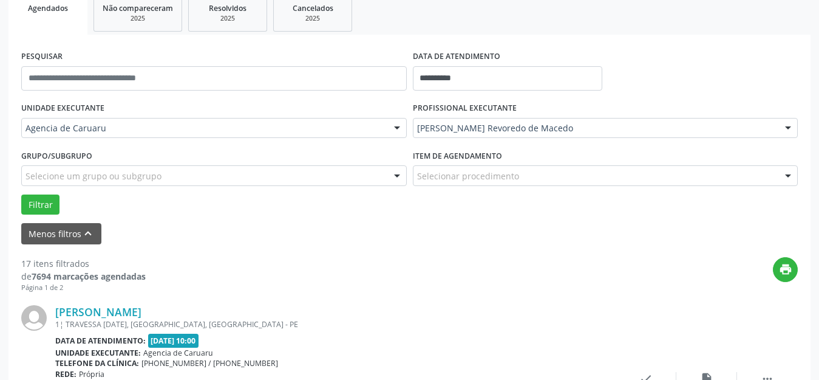
scroll to position [355, 0]
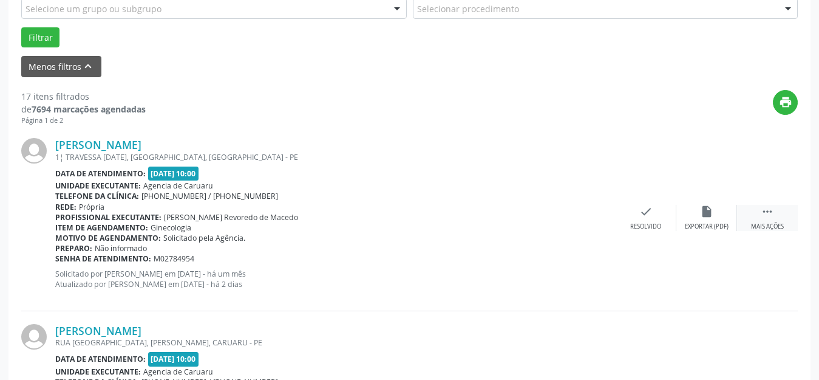
click at [767, 209] on icon "" at bounding box center [767, 211] width 13 height 13
click at [705, 210] on icon "alarm_off" at bounding box center [706, 211] width 13 height 13
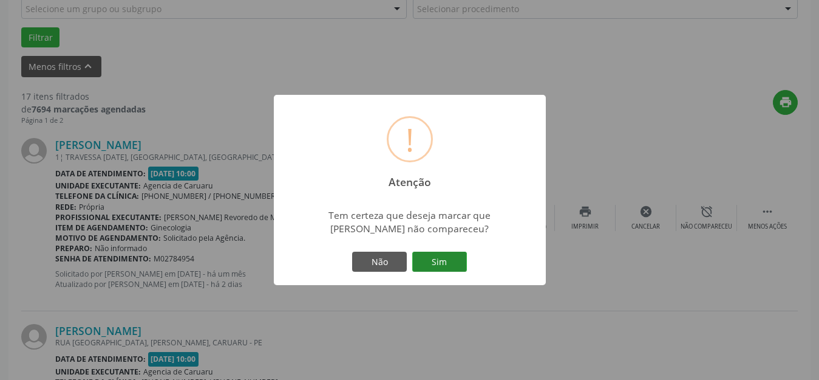
click at [444, 262] on button "Sim" at bounding box center [439, 261] width 55 height 21
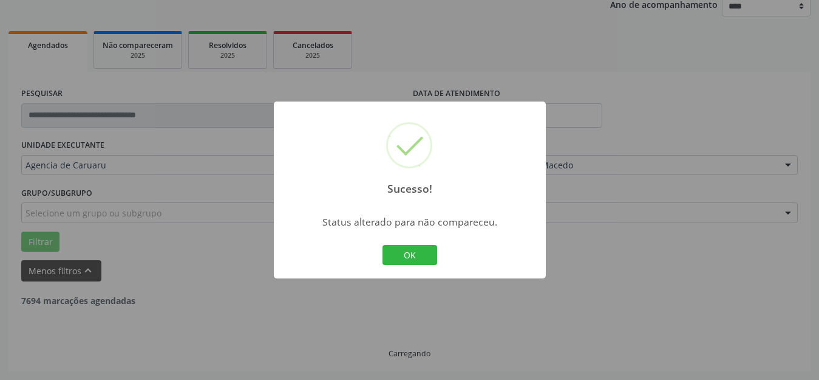
scroll to position [151, 0]
click at [398, 253] on button "OK" at bounding box center [410, 255] width 55 height 21
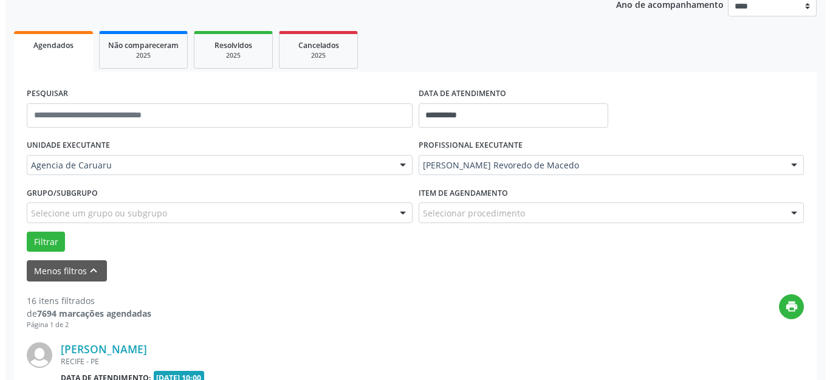
scroll to position [272, 0]
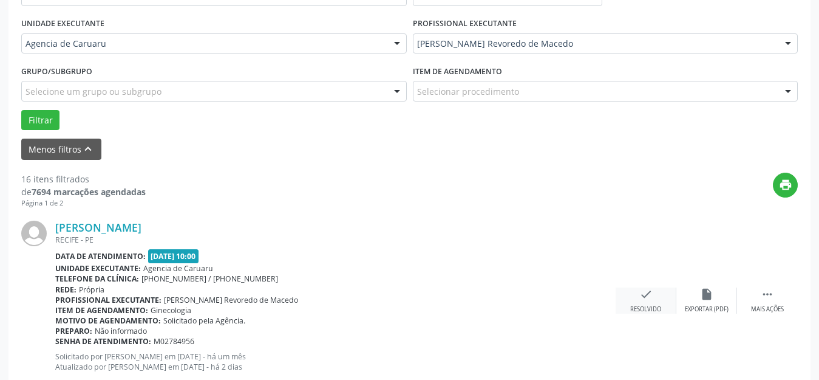
click at [645, 299] on icon "check" at bounding box center [645, 293] width 13 height 13
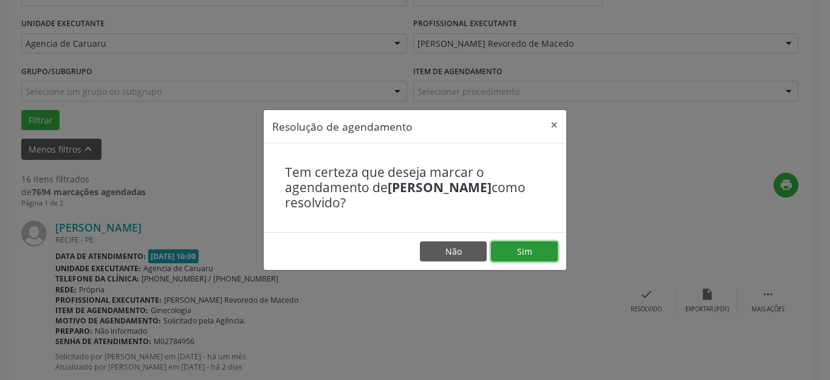
click at [525, 250] on button "Sim" at bounding box center [524, 251] width 67 height 21
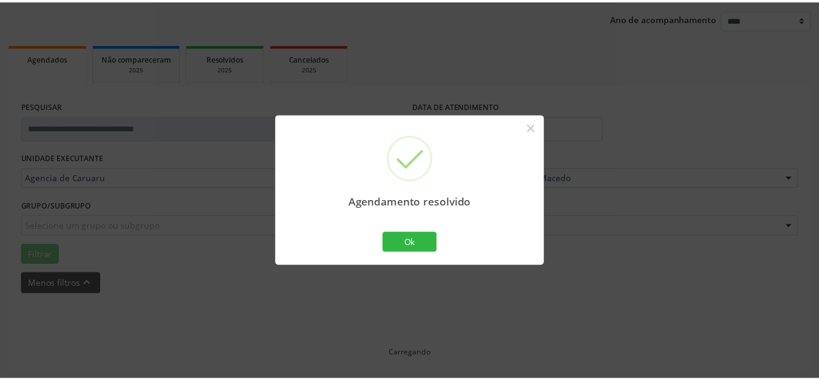
scroll to position [151, 0]
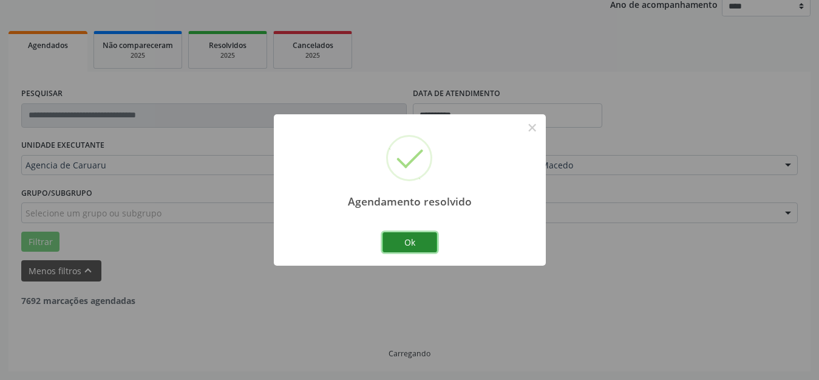
click at [411, 242] on button "Ok" at bounding box center [410, 242] width 55 height 21
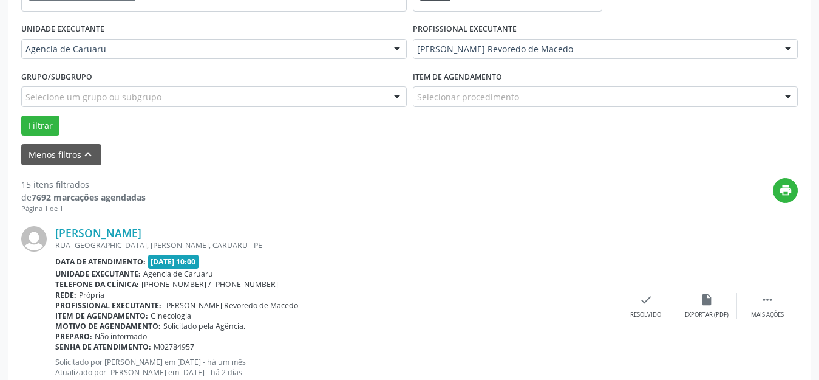
scroll to position [272, 0]
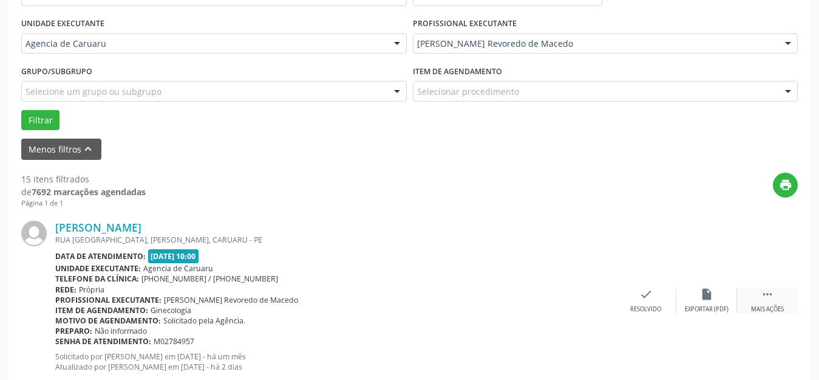
click at [771, 294] on icon "" at bounding box center [767, 293] width 13 height 13
click at [703, 298] on icon "alarm_off" at bounding box center [706, 293] width 13 height 13
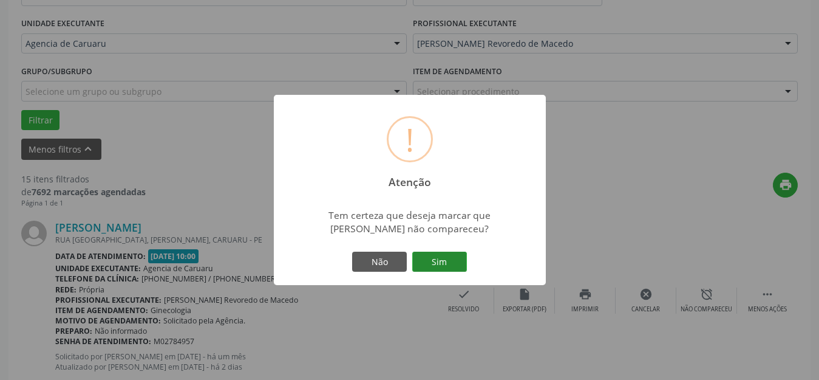
click at [455, 268] on button "Sim" at bounding box center [439, 261] width 55 height 21
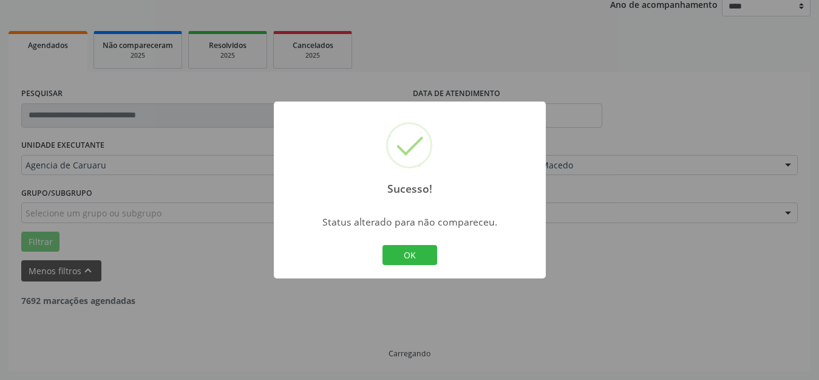
scroll to position [151, 0]
click at [403, 262] on button "OK" at bounding box center [410, 255] width 55 height 21
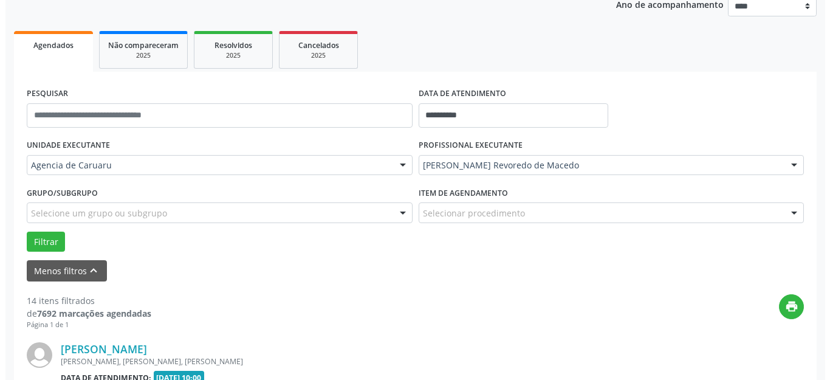
scroll to position [272, 0]
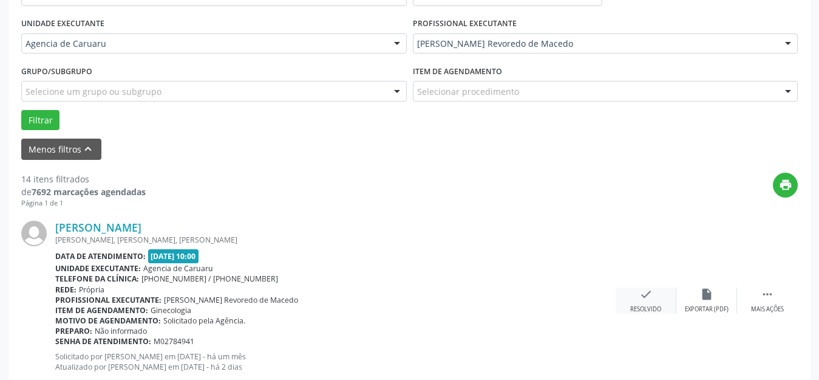
click at [649, 290] on icon "check" at bounding box center [645, 293] width 13 height 13
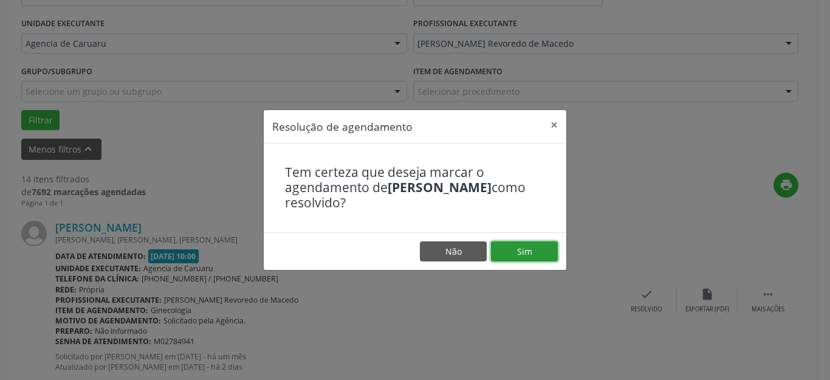
click at [522, 244] on button "Sim" at bounding box center [524, 251] width 67 height 21
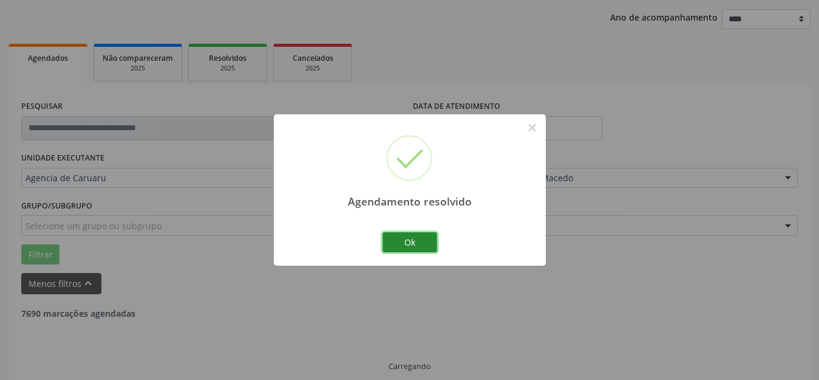
scroll to position [151, 0]
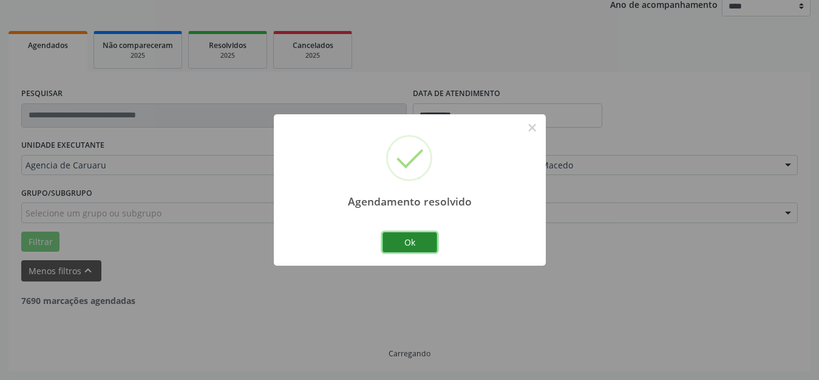
click at [399, 240] on button "Ok" at bounding box center [410, 242] width 55 height 21
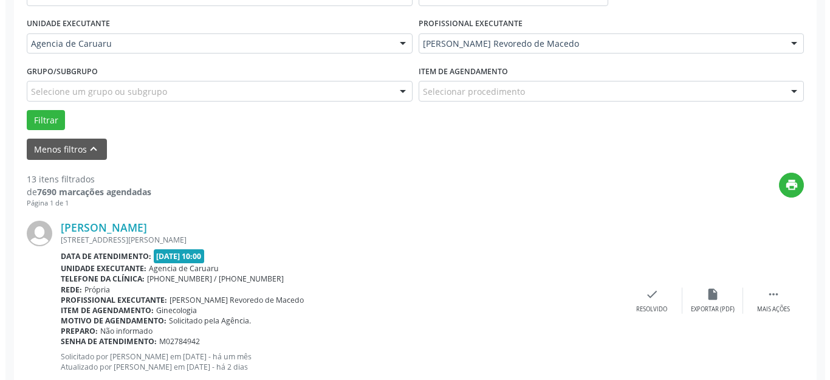
scroll to position [333, 0]
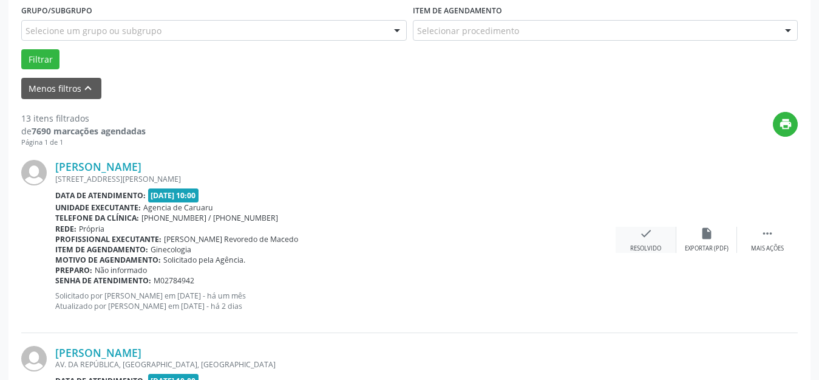
click at [645, 246] on div "Resolvido" at bounding box center [645, 248] width 31 height 9
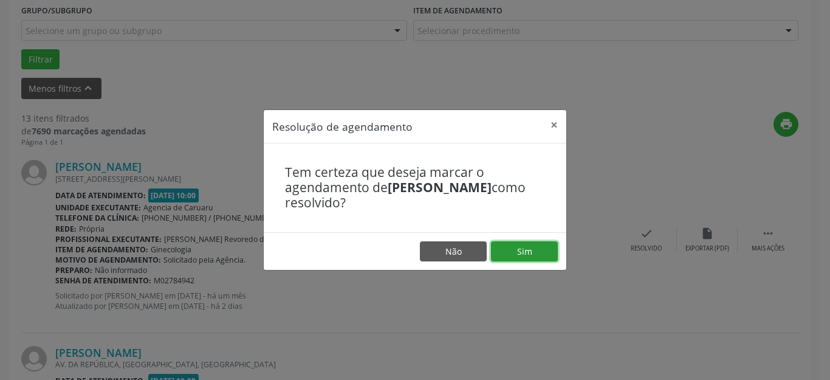
click at [523, 248] on button "Sim" at bounding box center [524, 251] width 67 height 21
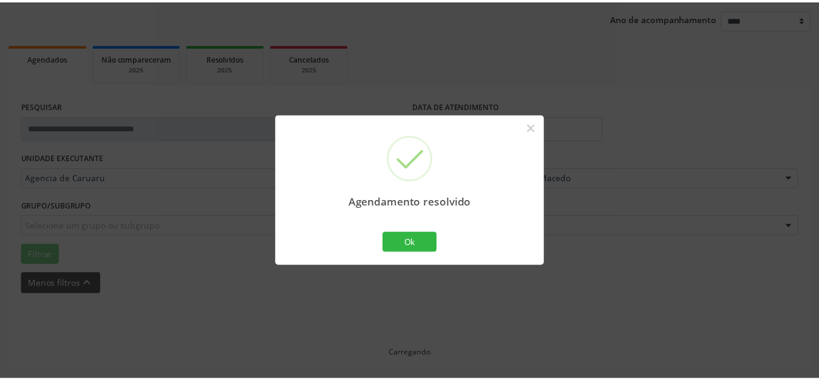
scroll to position [151, 0]
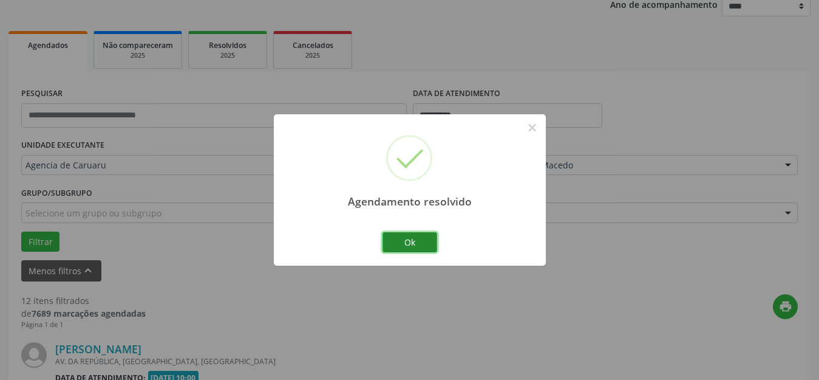
click at [419, 241] on button "Ok" at bounding box center [410, 242] width 55 height 21
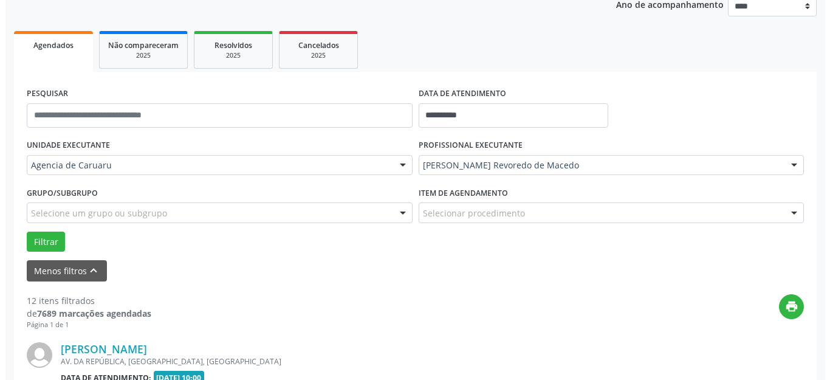
scroll to position [333, 0]
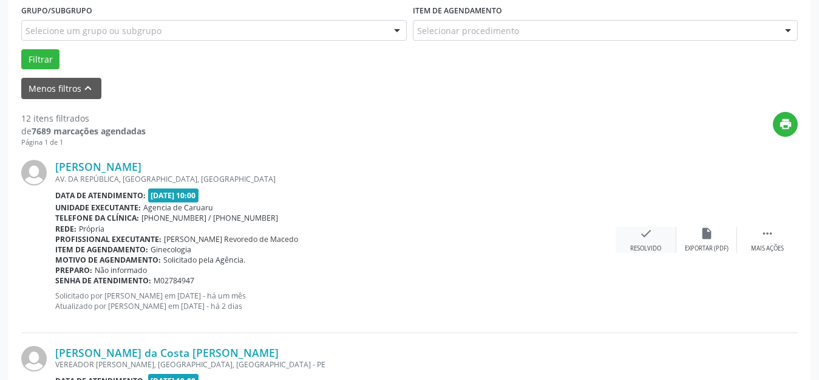
click at [637, 235] on div "check Resolvido" at bounding box center [646, 240] width 61 height 26
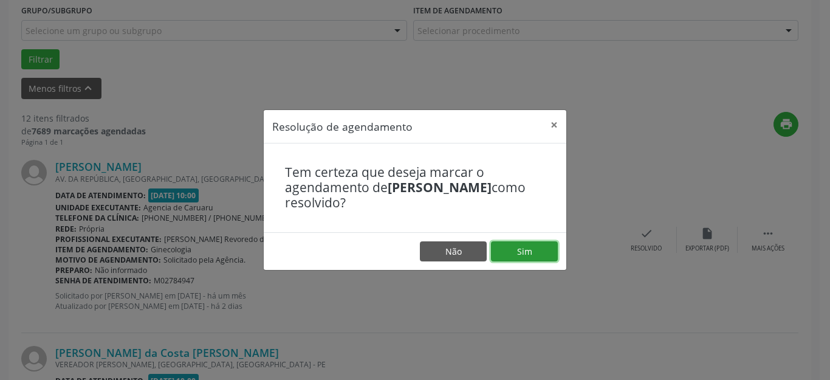
click at [527, 255] on button "Sim" at bounding box center [524, 251] width 67 height 21
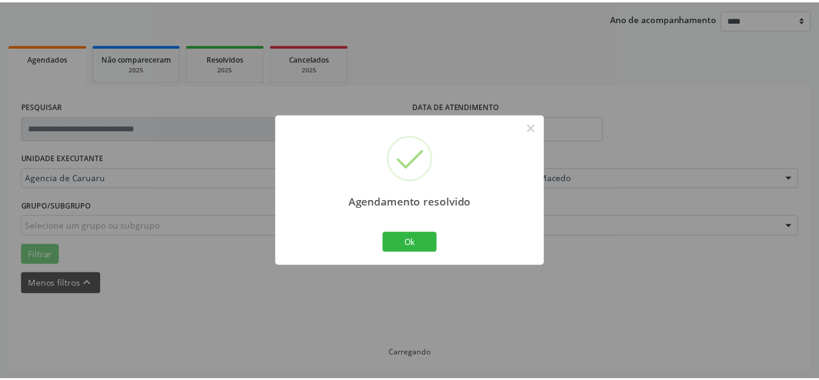
scroll to position [151, 0]
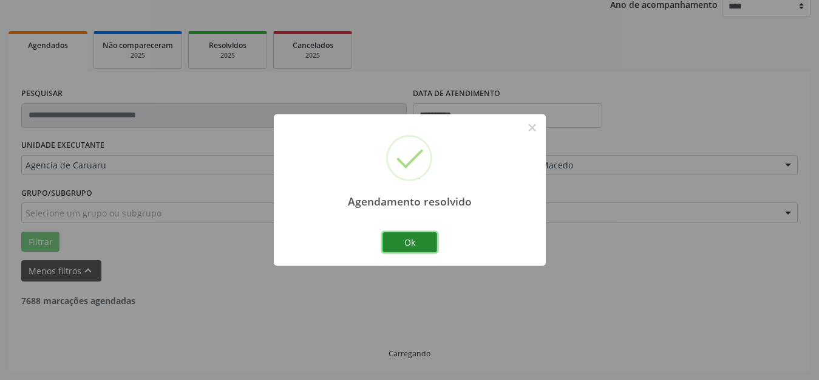
click at [418, 245] on button "Ok" at bounding box center [410, 242] width 55 height 21
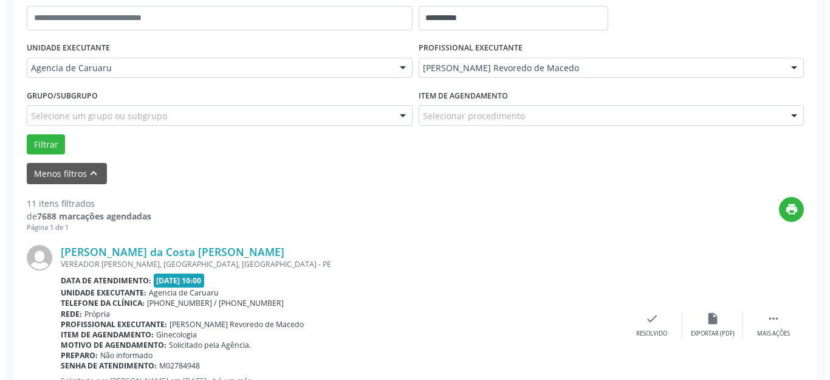
scroll to position [272, 0]
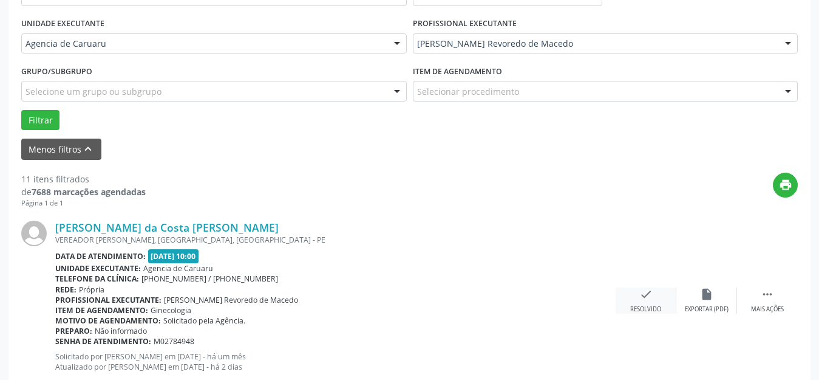
click at [633, 300] on div "check Resolvido" at bounding box center [646, 300] width 61 height 26
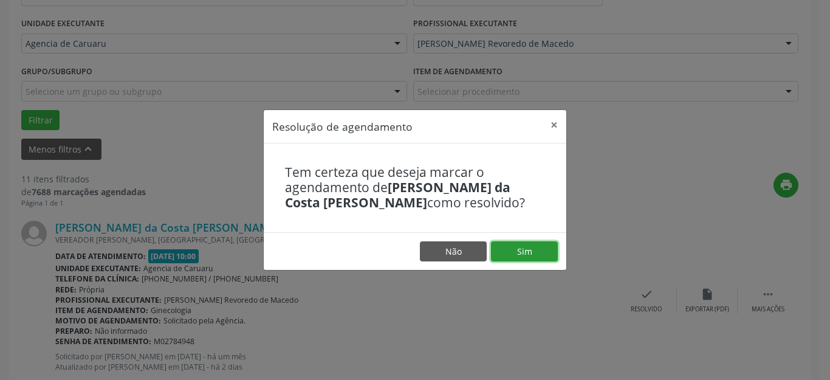
click at [537, 244] on button "Sim" at bounding box center [524, 251] width 67 height 21
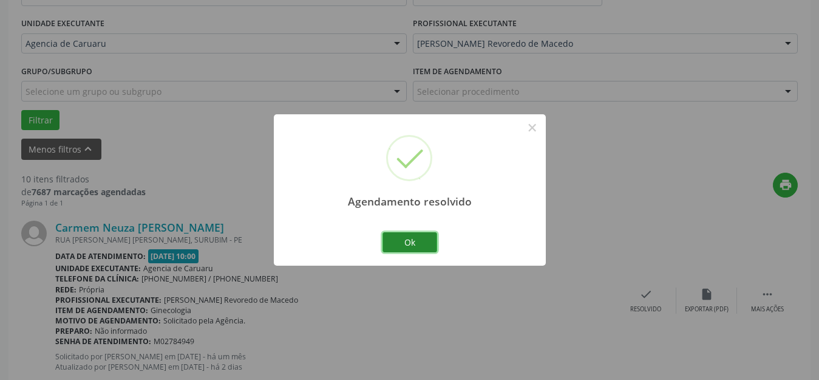
click at [415, 241] on button "Ok" at bounding box center [410, 242] width 55 height 21
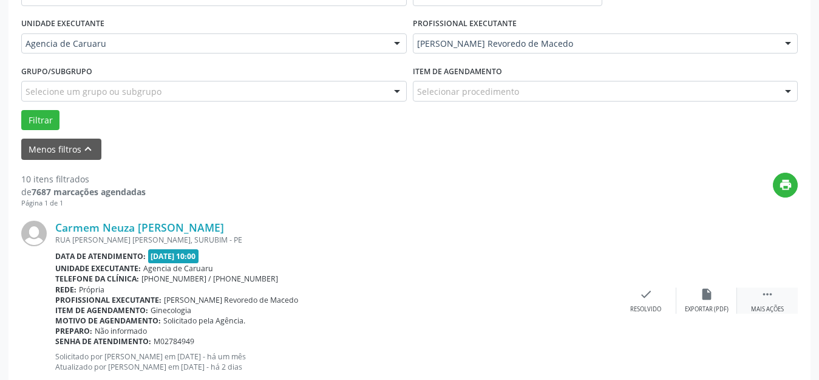
click at [772, 299] on icon "" at bounding box center [767, 293] width 13 height 13
click at [697, 291] on div "alarm_off Não compareceu" at bounding box center [707, 300] width 61 height 26
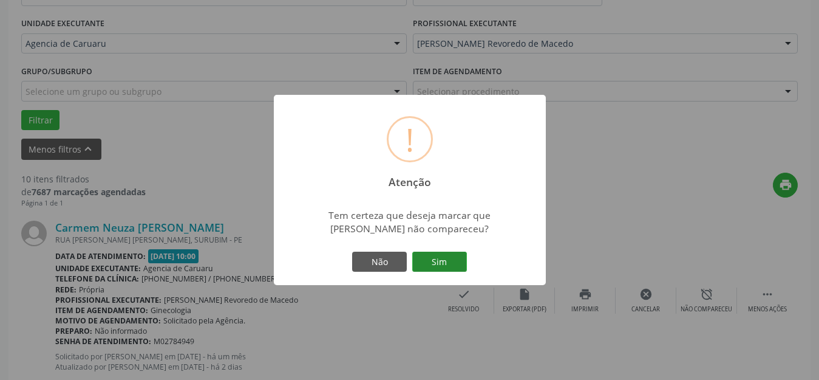
click at [435, 261] on button "Sim" at bounding box center [439, 261] width 55 height 21
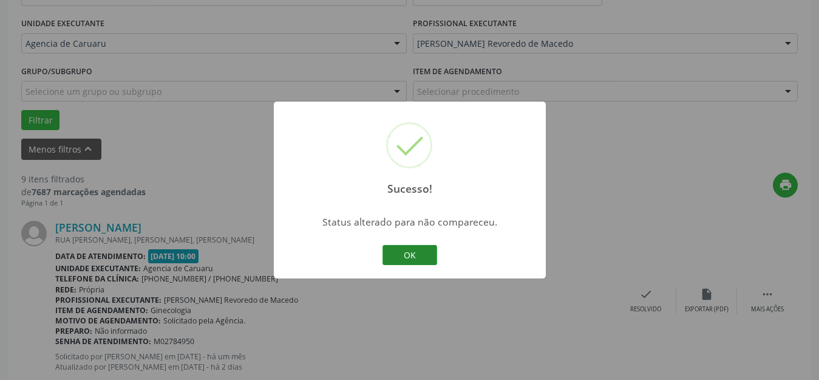
click at [402, 248] on button "OK" at bounding box center [410, 255] width 55 height 21
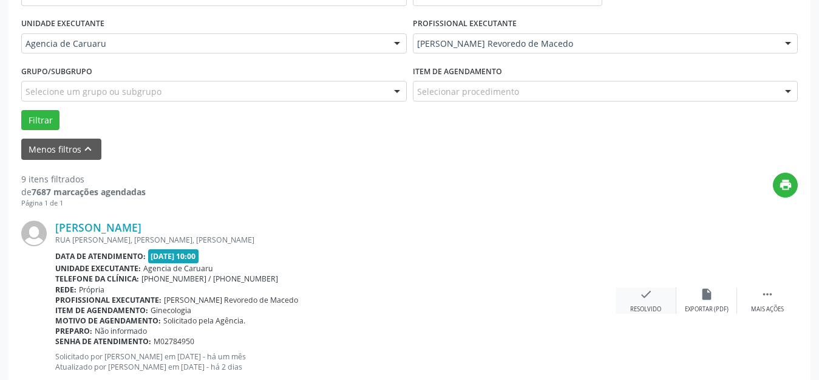
click at [643, 302] on div "check Resolvido" at bounding box center [646, 300] width 61 height 26
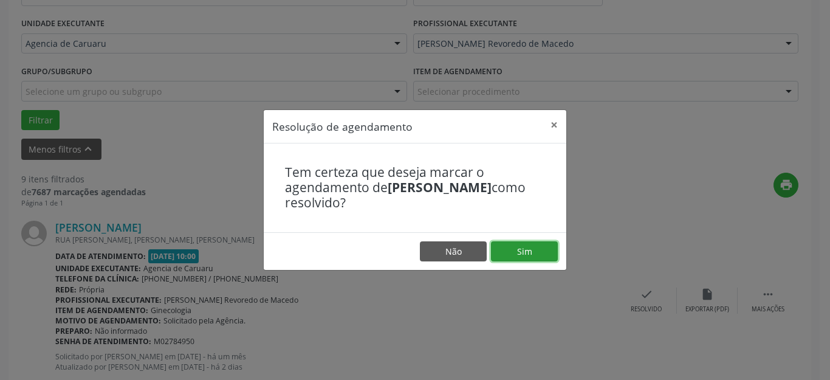
click at [522, 244] on button "Sim" at bounding box center [524, 251] width 67 height 21
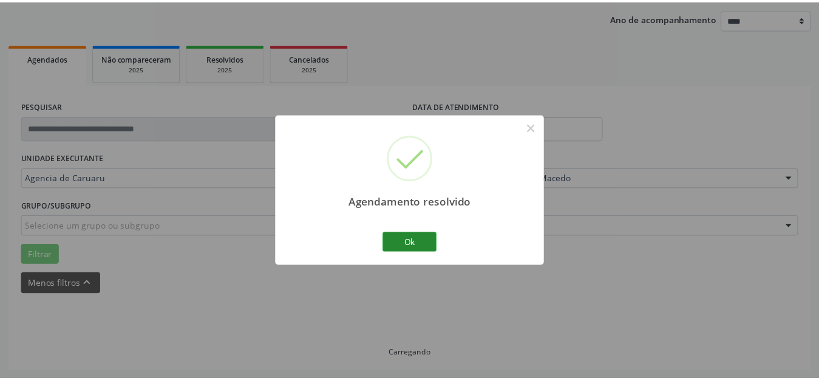
scroll to position [151, 0]
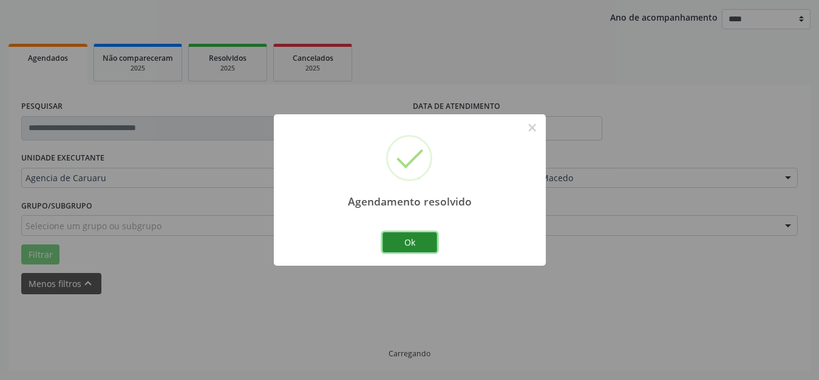
click at [421, 239] on button "Ok" at bounding box center [410, 242] width 55 height 21
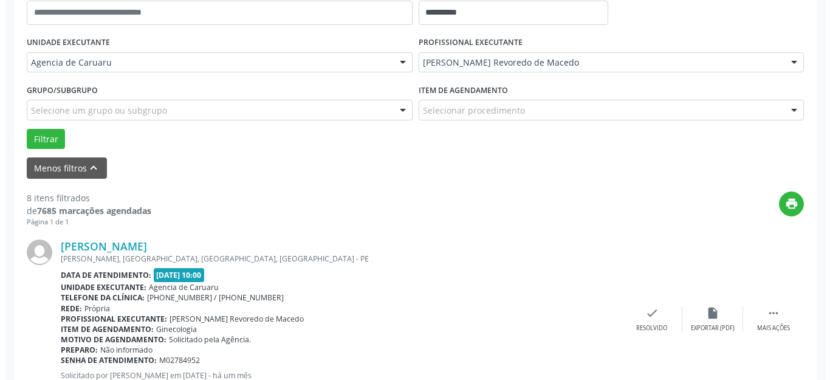
scroll to position [272, 0]
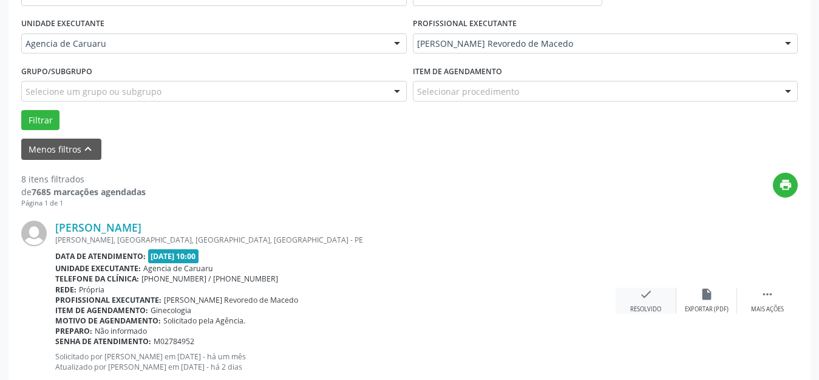
click at [640, 297] on icon "check" at bounding box center [645, 293] width 13 height 13
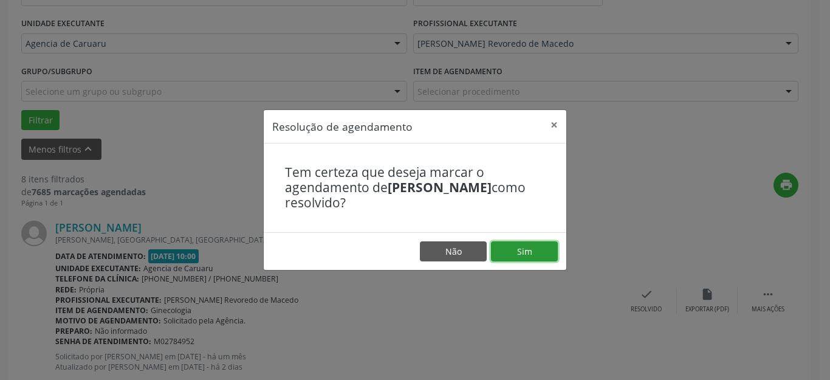
click at [525, 243] on button "Sim" at bounding box center [524, 251] width 67 height 21
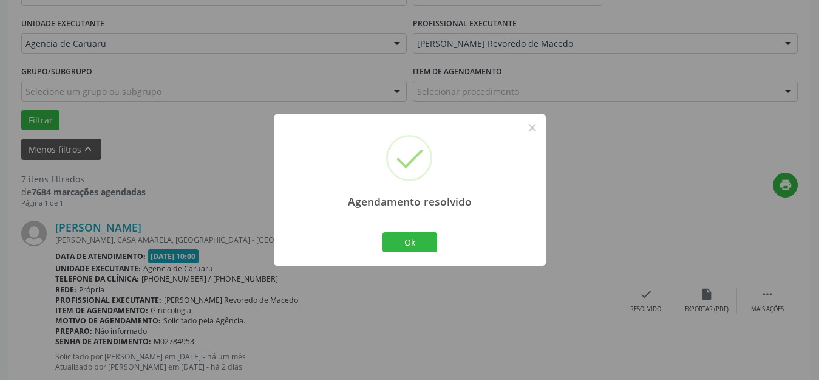
click at [409, 230] on div "Ok Cancel" at bounding box center [410, 242] width 60 height 26
click at [413, 236] on button "Ok" at bounding box center [410, 242] width 55 height 21
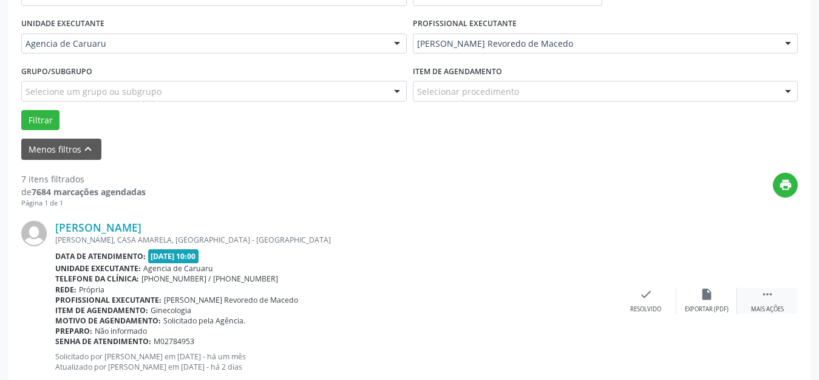
click at [765, 295] on icon "" at bounding box center [767, 293] width 13 height 13
click at [711, 296] on icon "alarm_off" at bounding box center [706, 293] width 13 height 13
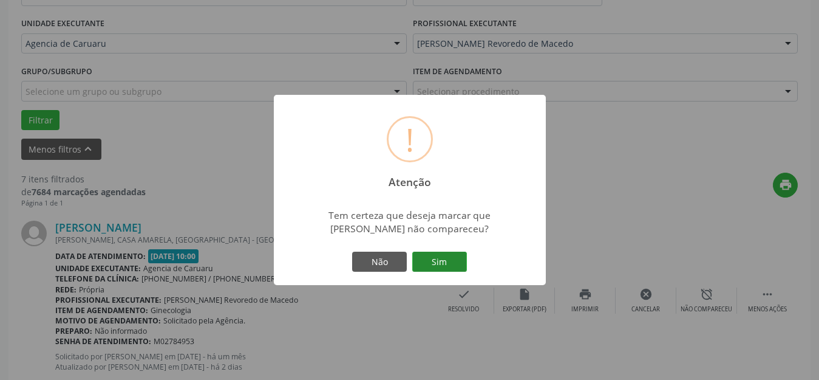
click at [443, 264] on button "Sim" at bounding box center [439, 261] width 55 height 21
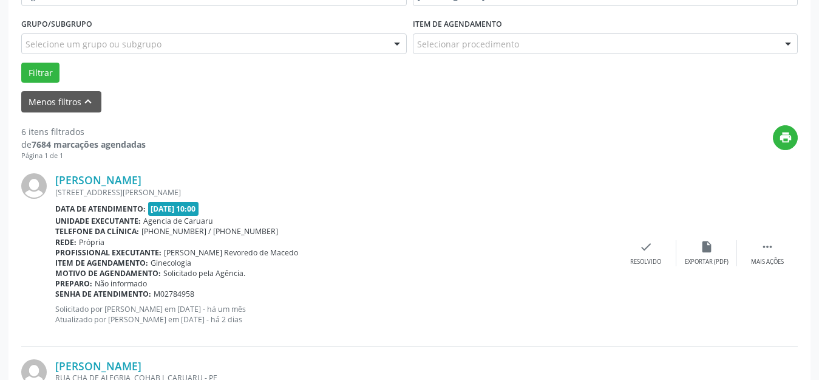
scroll to position [333, 0]
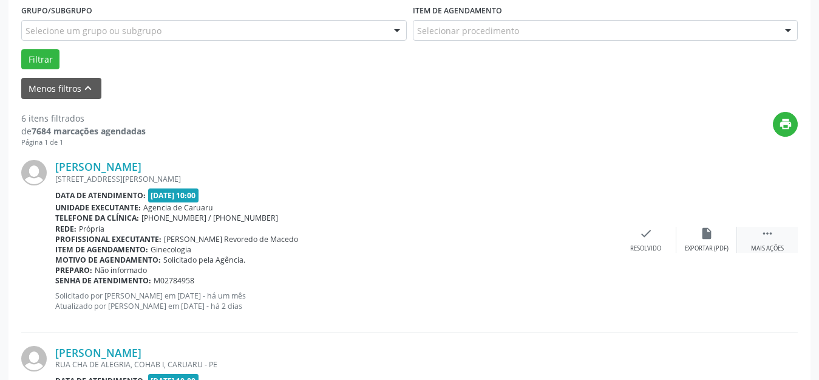
click at [770, 239] on icon "" at bounding box center [767, 233] width 13 height 13
click at [707, 239] on icon "alarm_off" at bounding box center [706, 233] width 13 height 13
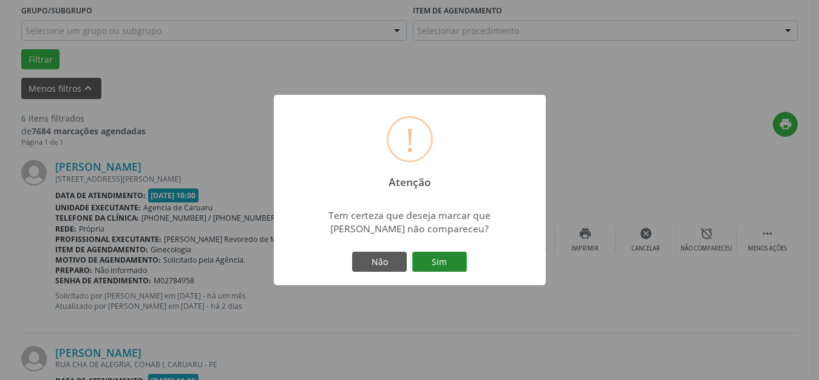
click at [449, 261] on button "Sim" at bounding box center [439, 261] width 55 height 21
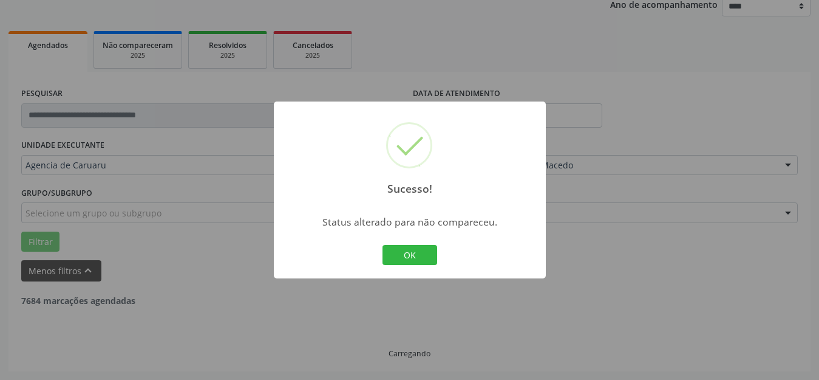
scroll to position [151, 0]
click at [410, 254] on button "OK" at bounding box center [410, 255] width 55 height 21
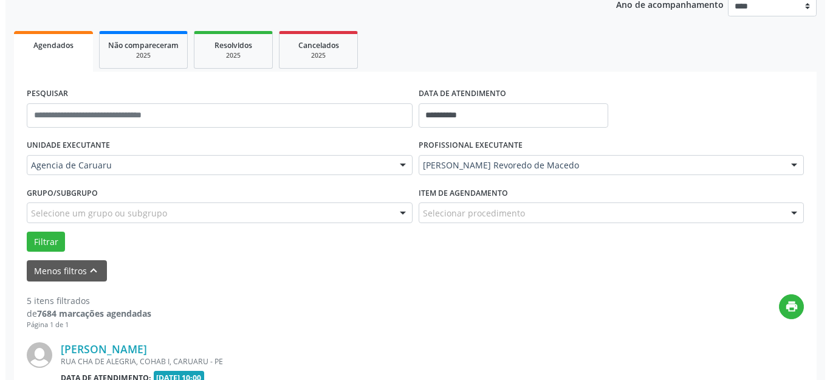
scroll to position [333, 0]
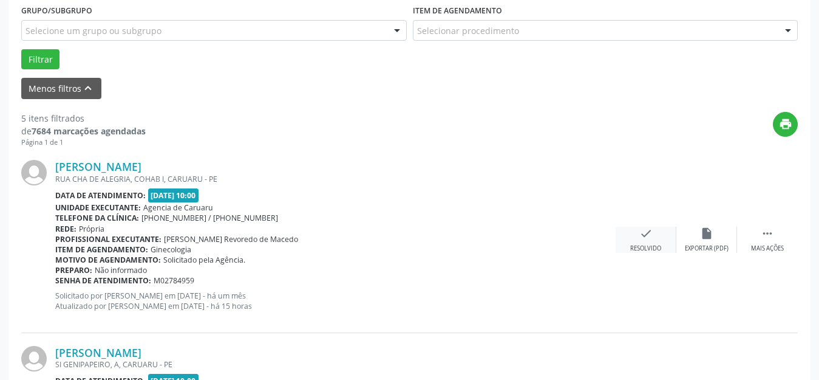
click at [646, 248] on div "Resolvido" at bounding box center [645, 248] width 31 height 9
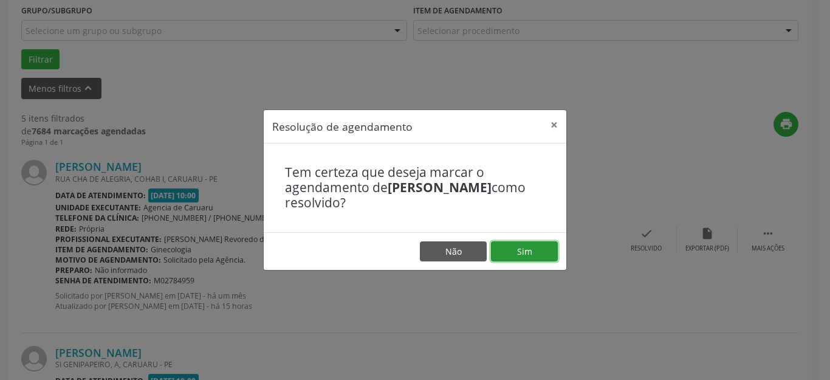
click at [538, 256] on button "Sim" at bounding box center [524, 251] width 67 height 21
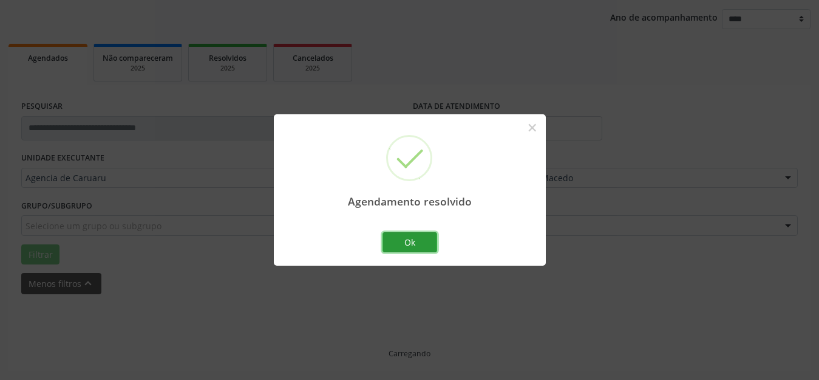
click at [400, 245] on button "Ok" at bounding box center [410, 242] width 55 height 21
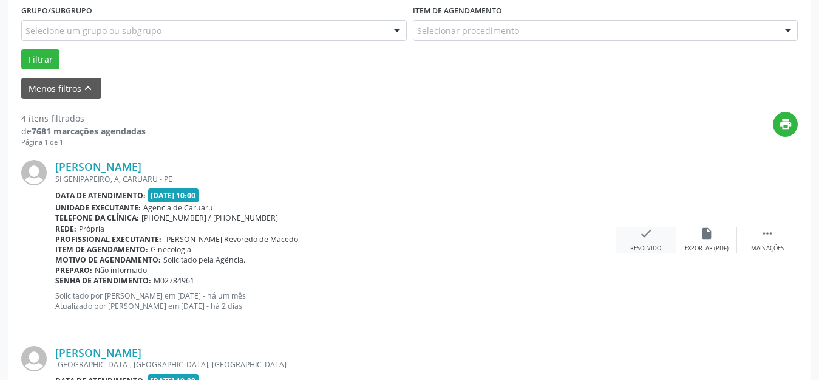
click at [656, 241] on div "check Resolvido" at bounding box center [646, 240] width 61 height 26
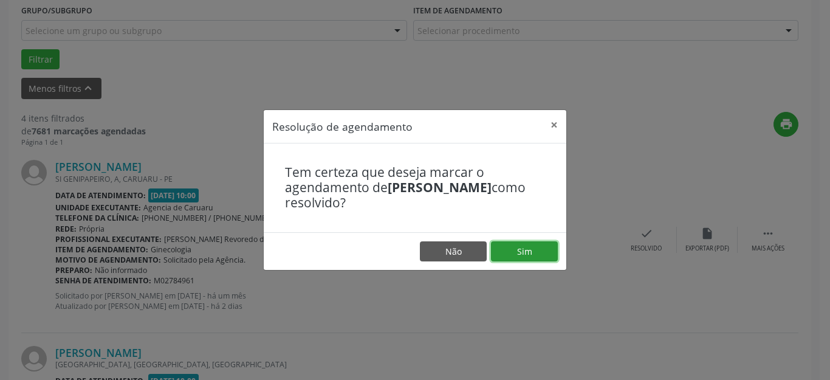
click at [536, 251] on button "Sim" at bounding box center [524, 251] width 67 height 21
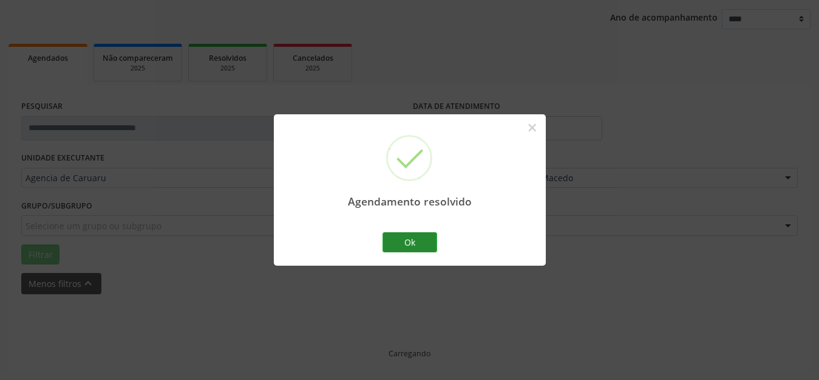
scroll to position [151, 0]
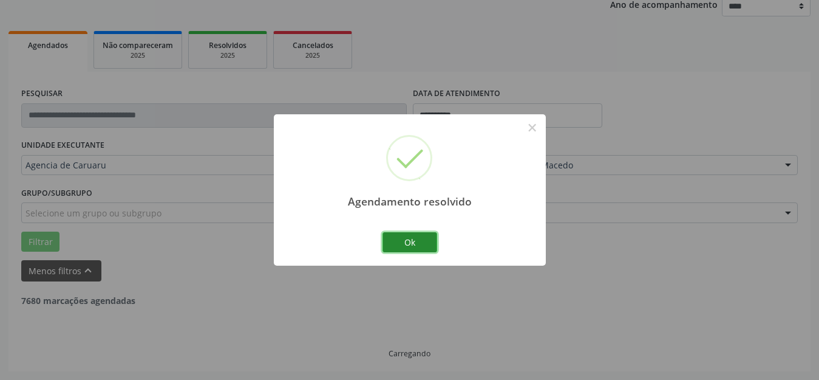
click at [422, 233] on button "Ok" at bounding box center [410, 242] width 55 height 21
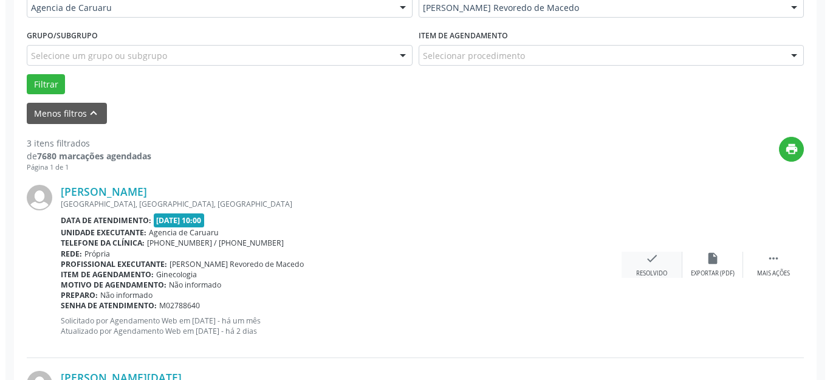
scroll to position [394, 0]
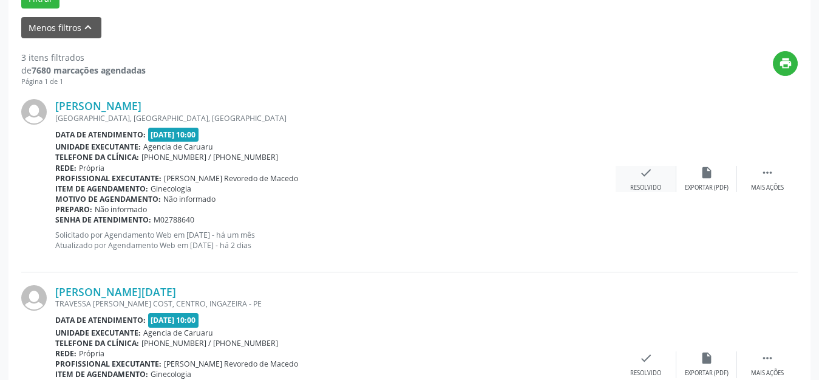
click at [652, 179] on icon "check" at bounding box center [645, 172] width 13 height 13
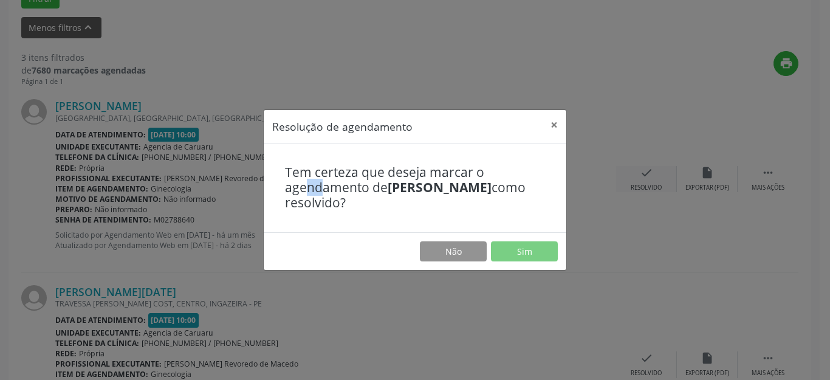
click at [652, 179] on div "Resolução de agendamento × Tem certeza que deseja marcar o agendamento de [PERS…" at bounding box center [415, 190] width 830 height 380
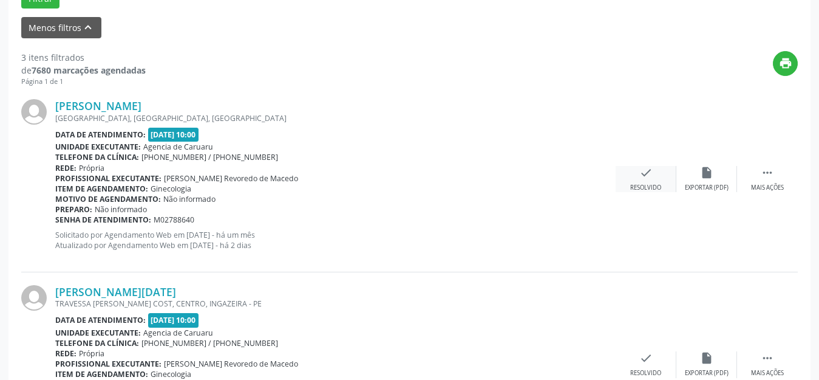
click at [632, 183] on div "Resolvido" at bounding box center [645, 187] width 31 height 9
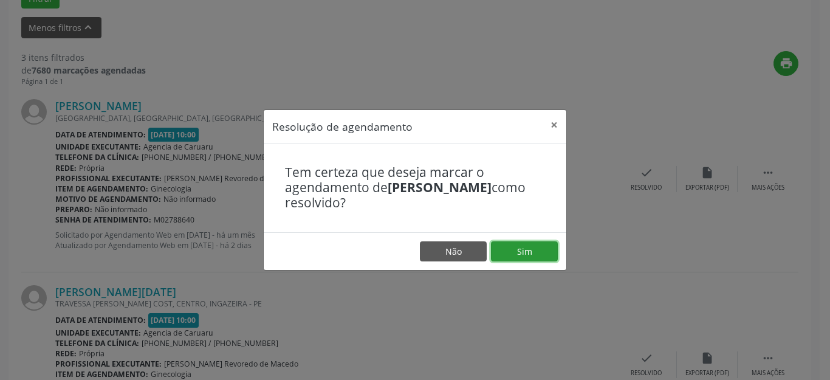
click at [540, 250] on button "Sim" at bounding box center [524, 251] width 67 height 21
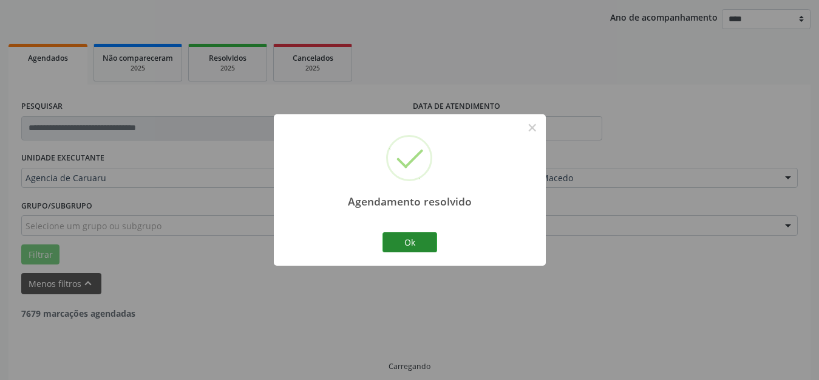
scroll to position [151, 0]
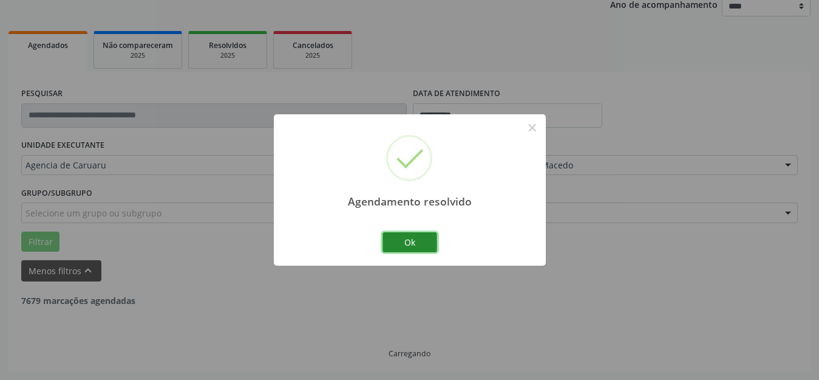
click at [427, 247] on button "Ok" at bounding box center [410, 242] width 55 height 21
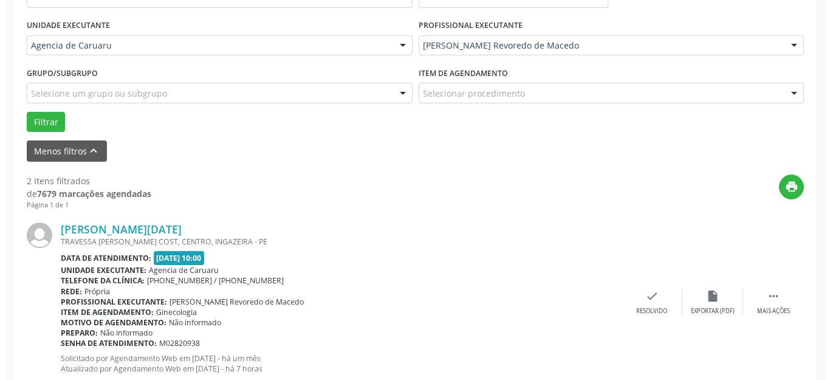
scroll to position [272, 0]
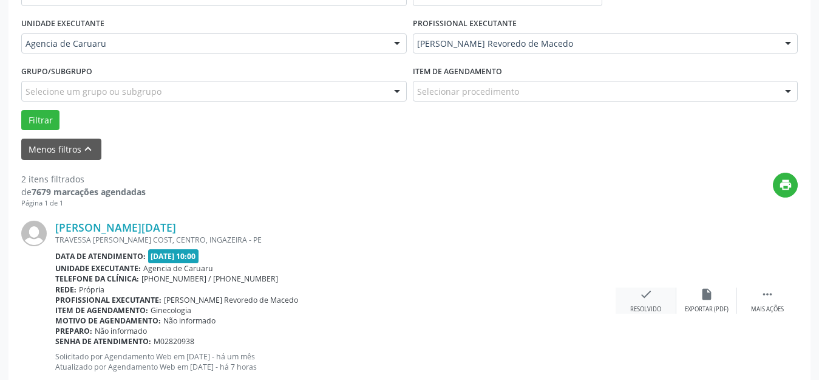
click at [643, 298] on icon "check" at bounding box center [645, 293] width 13 height 13
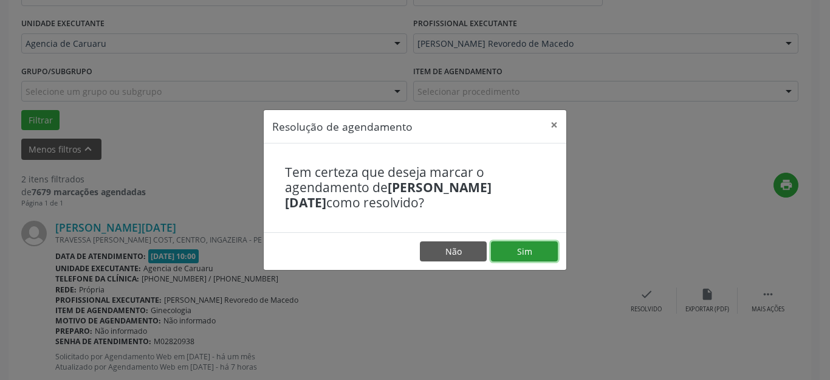
click at [524, 257] on button "Sim" at bounding box center [524, 251] width 67 height 21
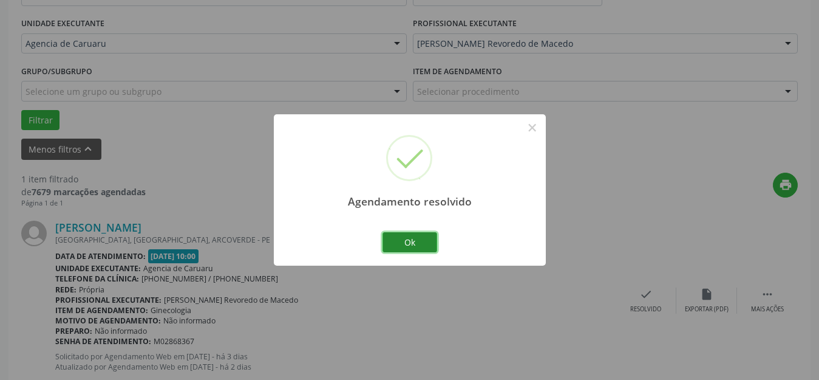
click at [426, 238] on button "Ok" at bounding box center [410, 242] width 55 height 21
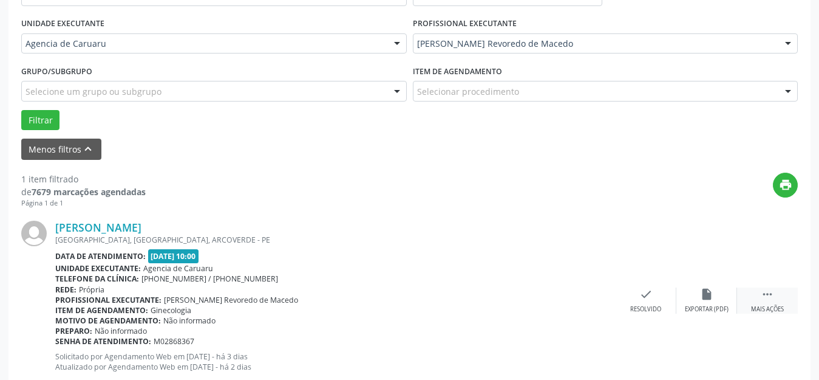
click at [761, 301] on div " Mais ações" at bounding box center [767, 300] width 61 height 26
click at [706, 295] on icon "alarm_off" at bounding box center [706, 293] width 13 height 13
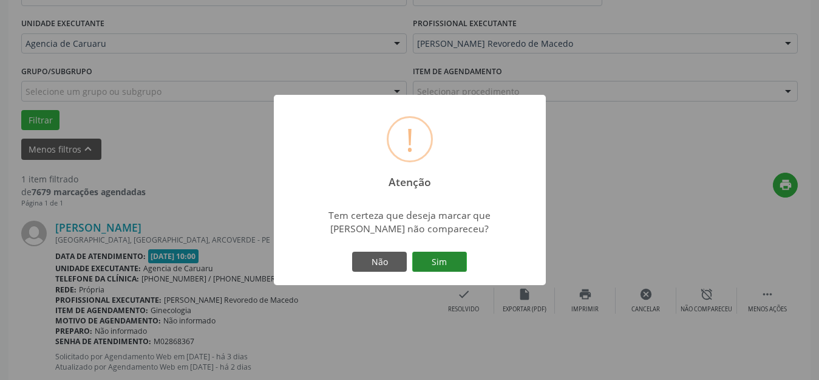
click at [446, 256] on button "Sim" at bounding box center [439, 261] width 55 height 21
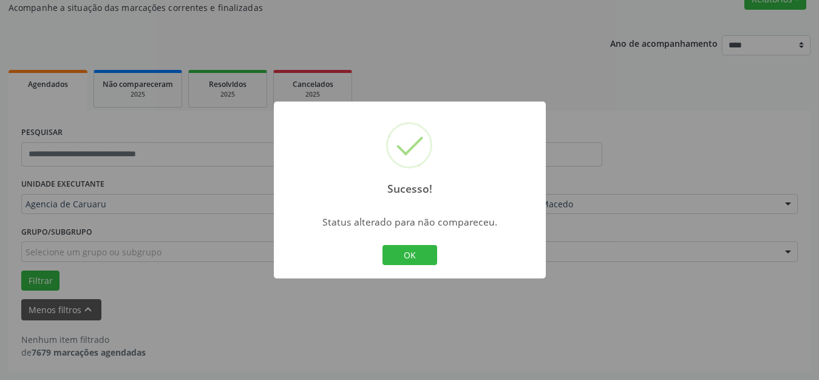
scroll to position [112, 0]
click at [418, 261] on button "OK" at bounding box center [410, 255] width 55 height 21
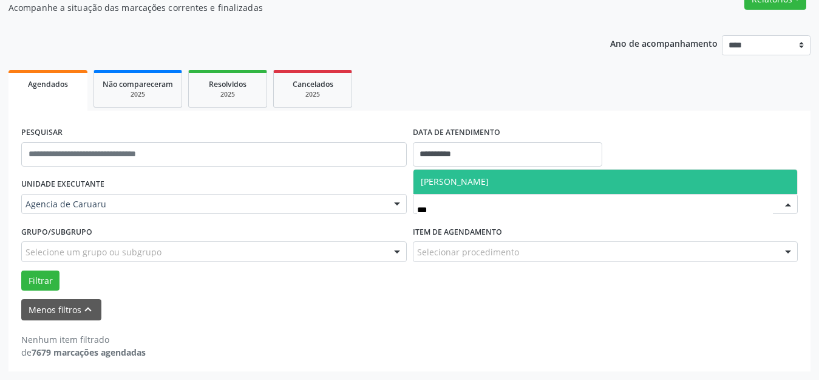
type input "****"
click at [480, 190] on span "[PERSON_NAME]" at bounding box center [606, 181] width 384 height 24
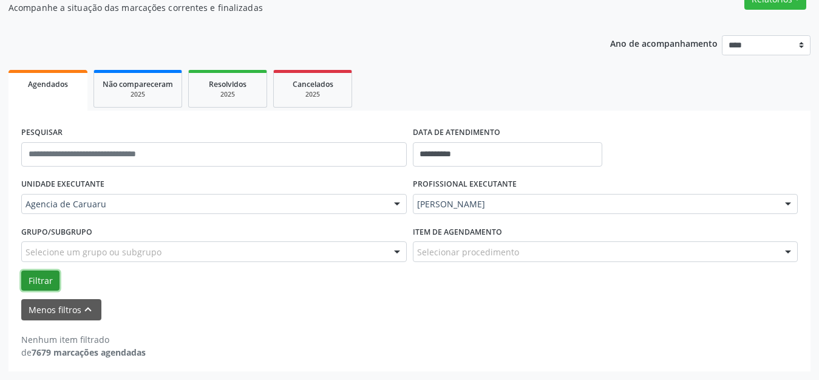
click at [38, 281] on button "Filtrar" at bounding box center [40, 280] width 38 height 21
click at [41, 281] on button "Filtrar" at bounding box center [40, 280] width 38 height 21
